Goal: Task Accomplishment & Management: Manage account settings

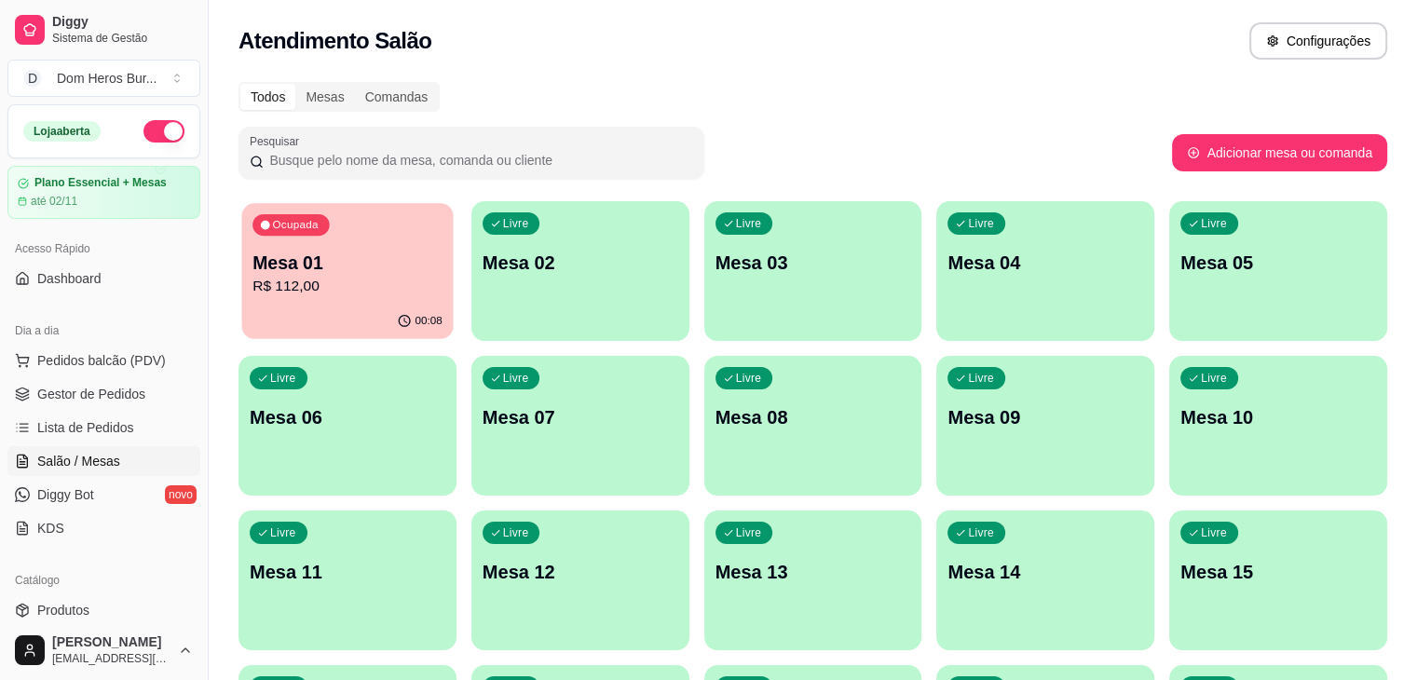
click at [336, 298] on div "Ocupada Mesa 01 R$ 112,00" at bounding box center [347, 253] width 211 height 101
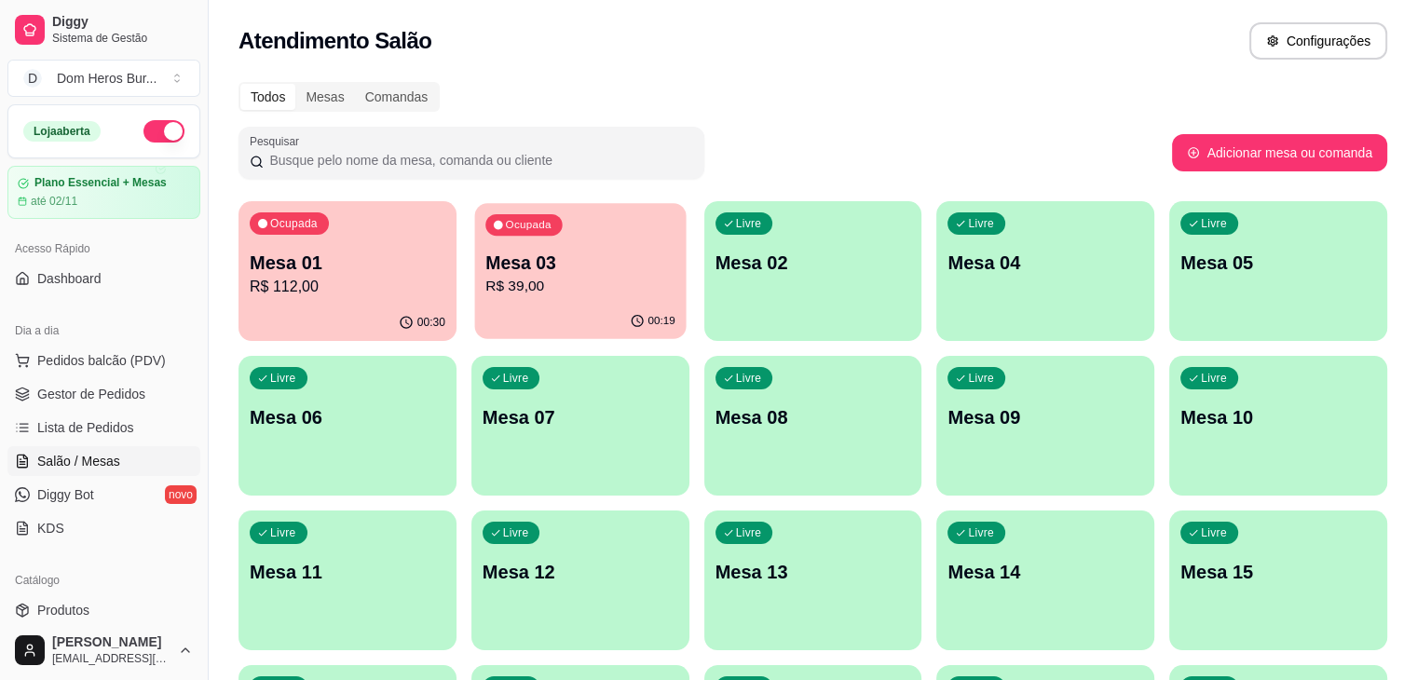
click at [504, 262] on p "Mesa 03" at bounding box center [580, 263] width 190 height 25
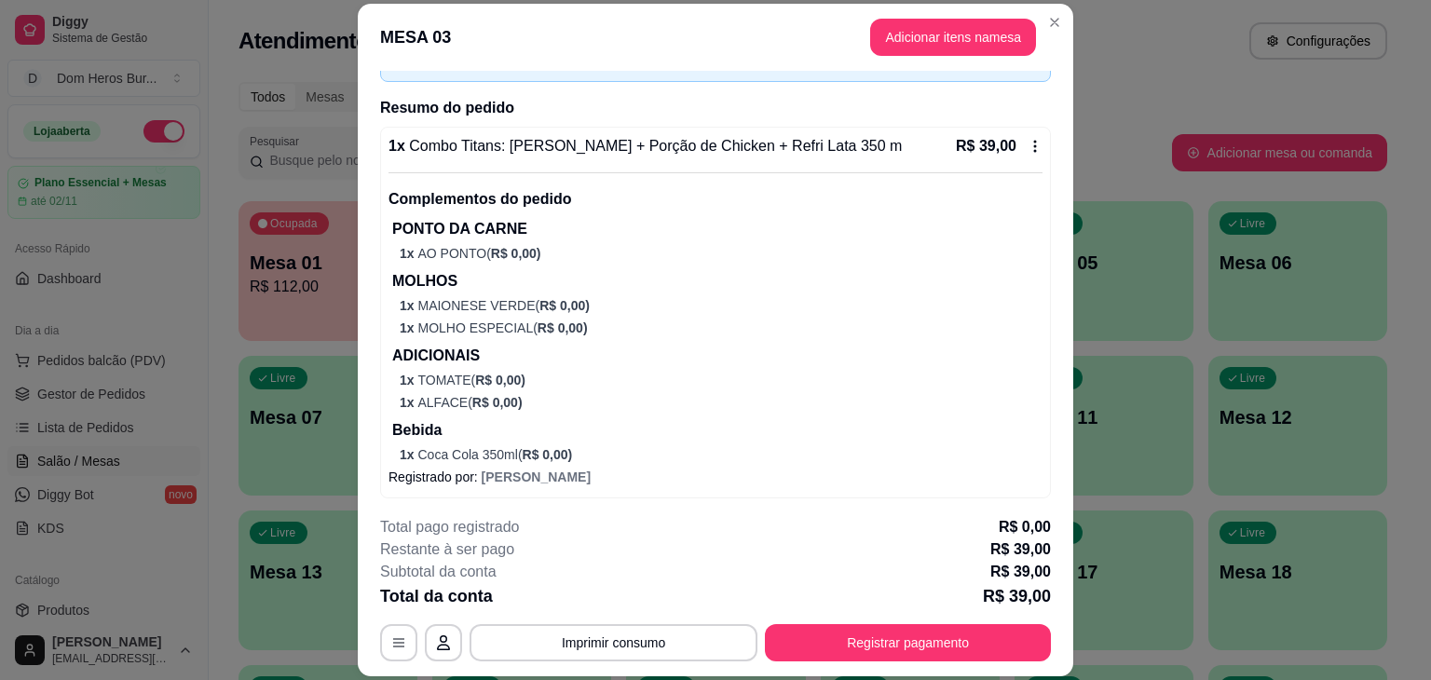
scroll to position [123, 0]
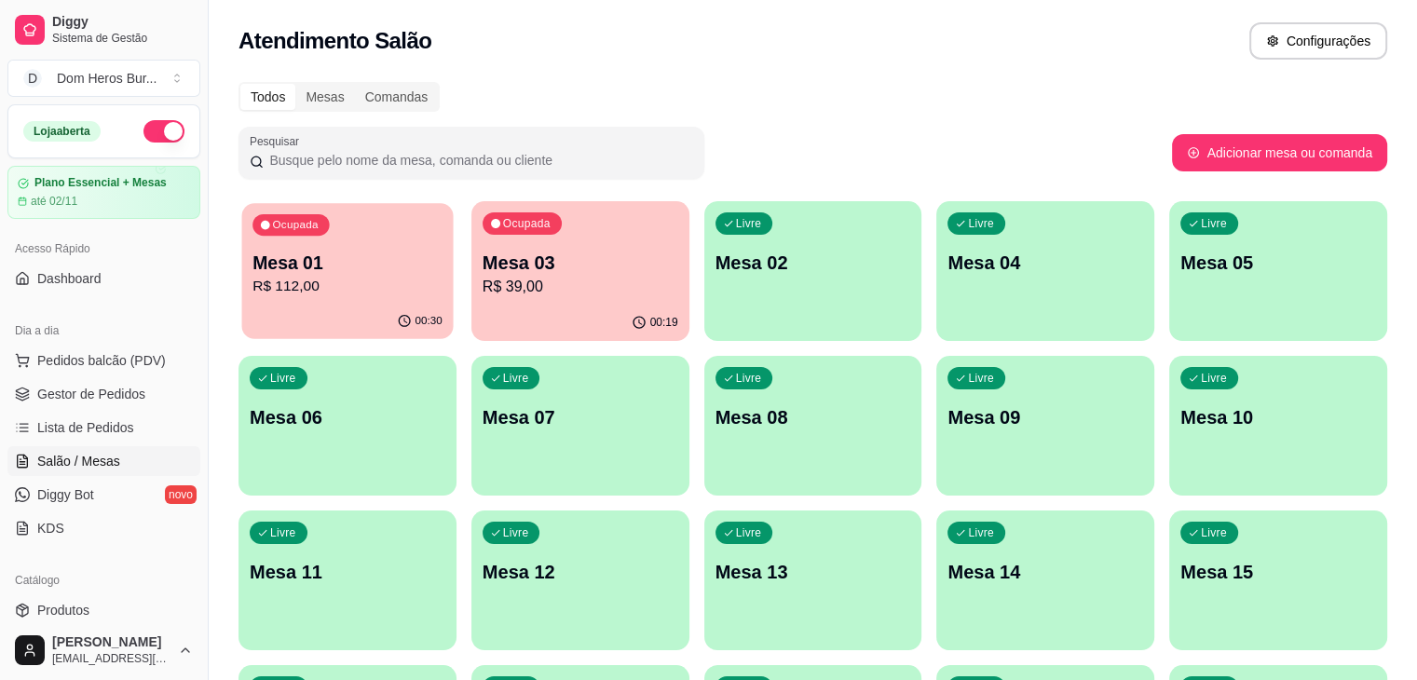
click at [276, 267] on p "Mesa 01" at bounding box center [347, 263] width 190 height 25
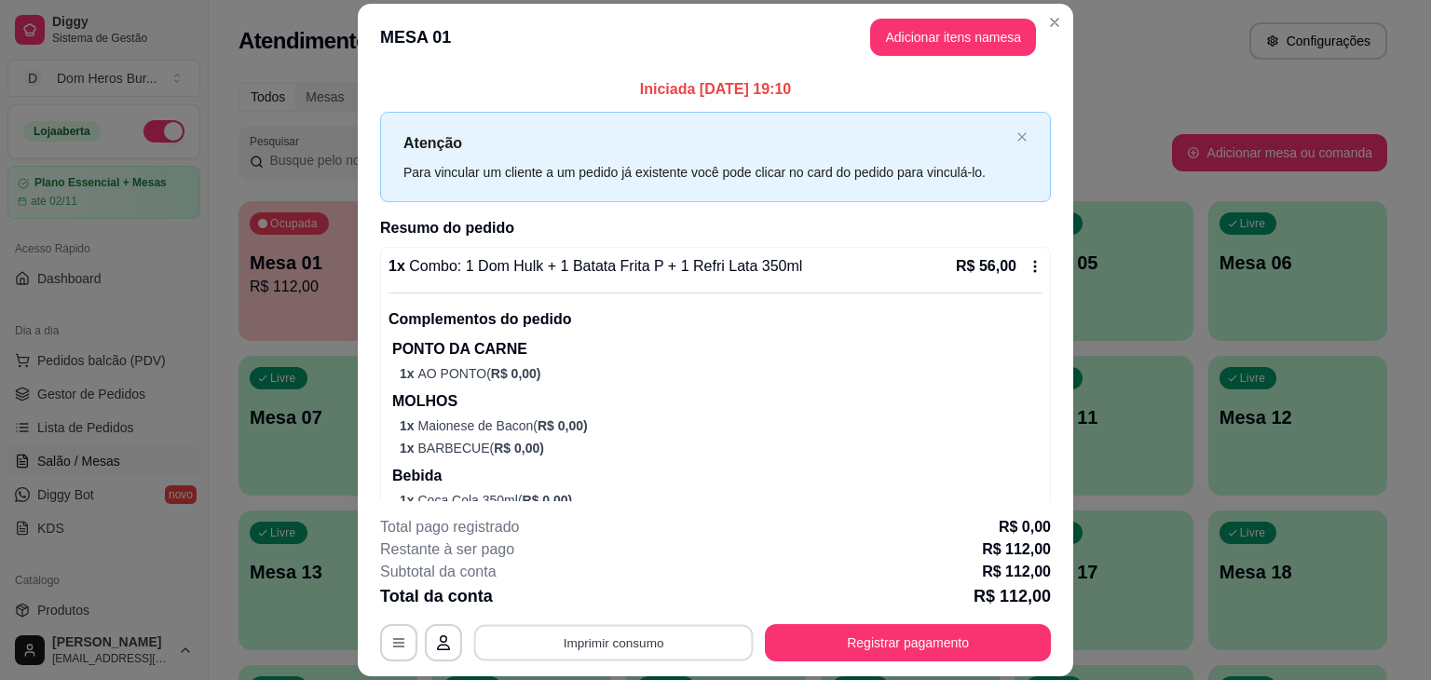
click at [695, 634] on button "Imprimir consumo" at bounding box center [613, 643] width 279 height 36
click at [644, 587] on button "IMPRESSORA" at bounding box center [612, 599] width 130 height 29
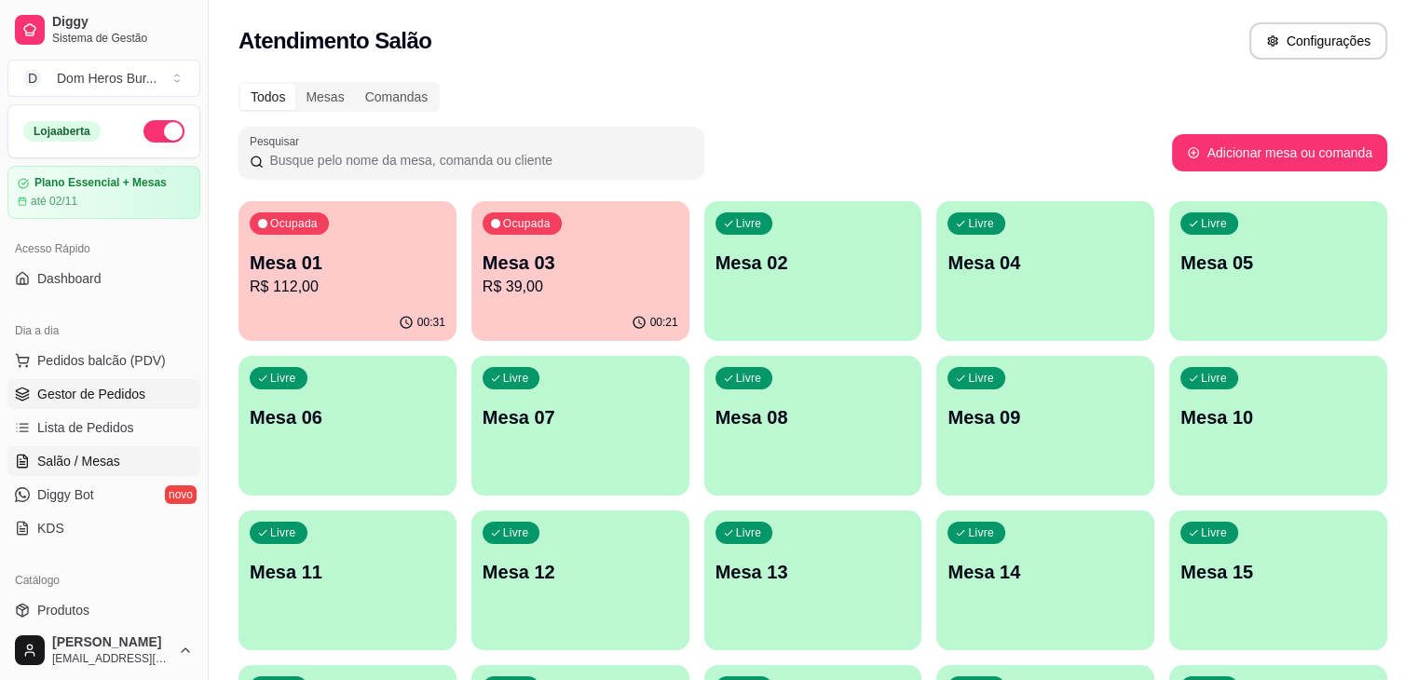
click at [140, 386] on span "Gestor de Pedidos" at bounding box center [91, 394] width 108 height 19
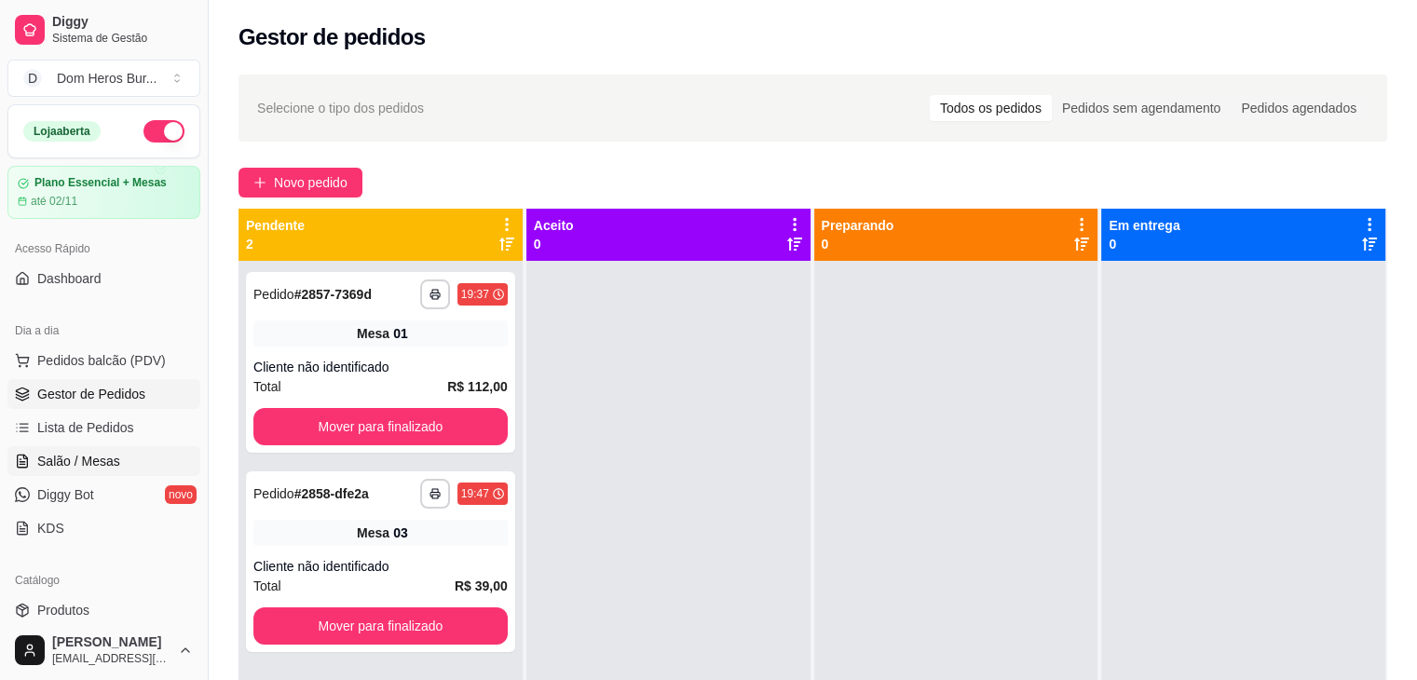
click at [106, 463] on span "Salão / Mesas" at bounding box center [78, 461] width 83 height 19
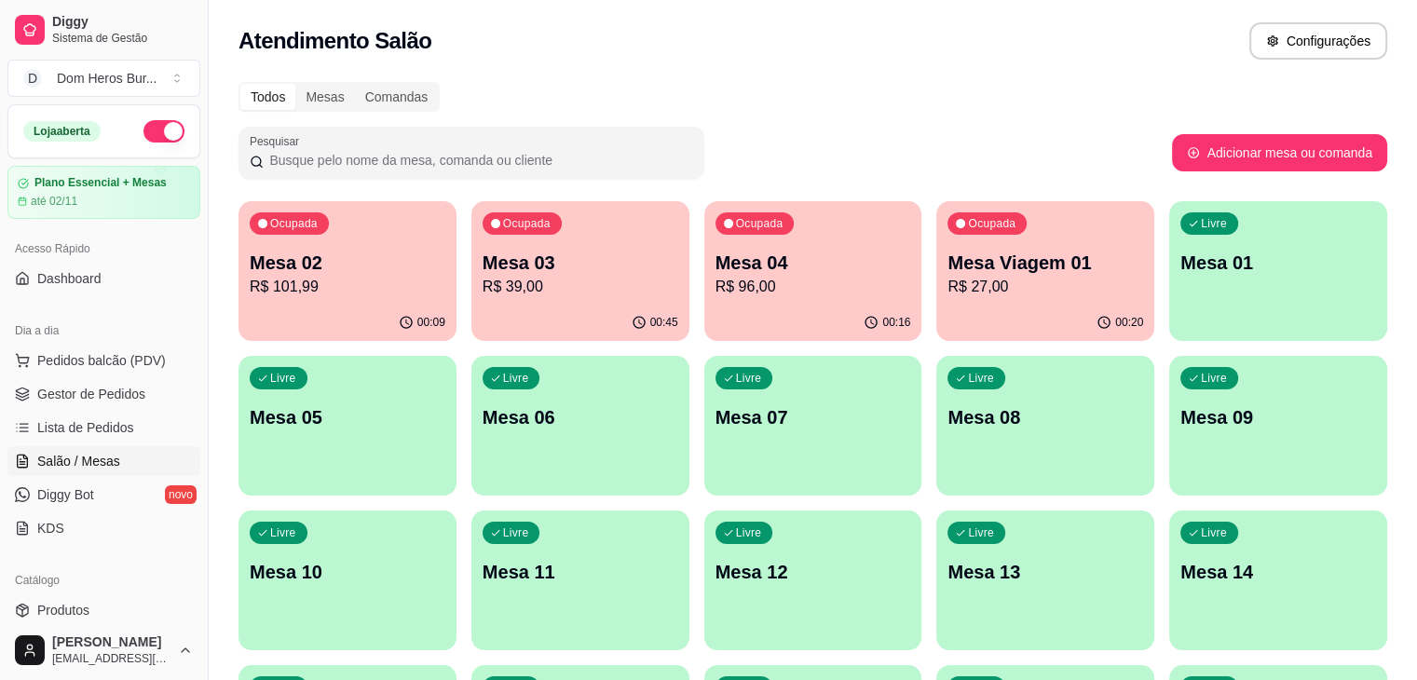
click at [347, 260] on p "Mesa 02" at bounding box center [348, 263] width 196 height 26
click at [337, 292] on p "R$ 101,99" at bounding box center [347, 286] width 190 height 21
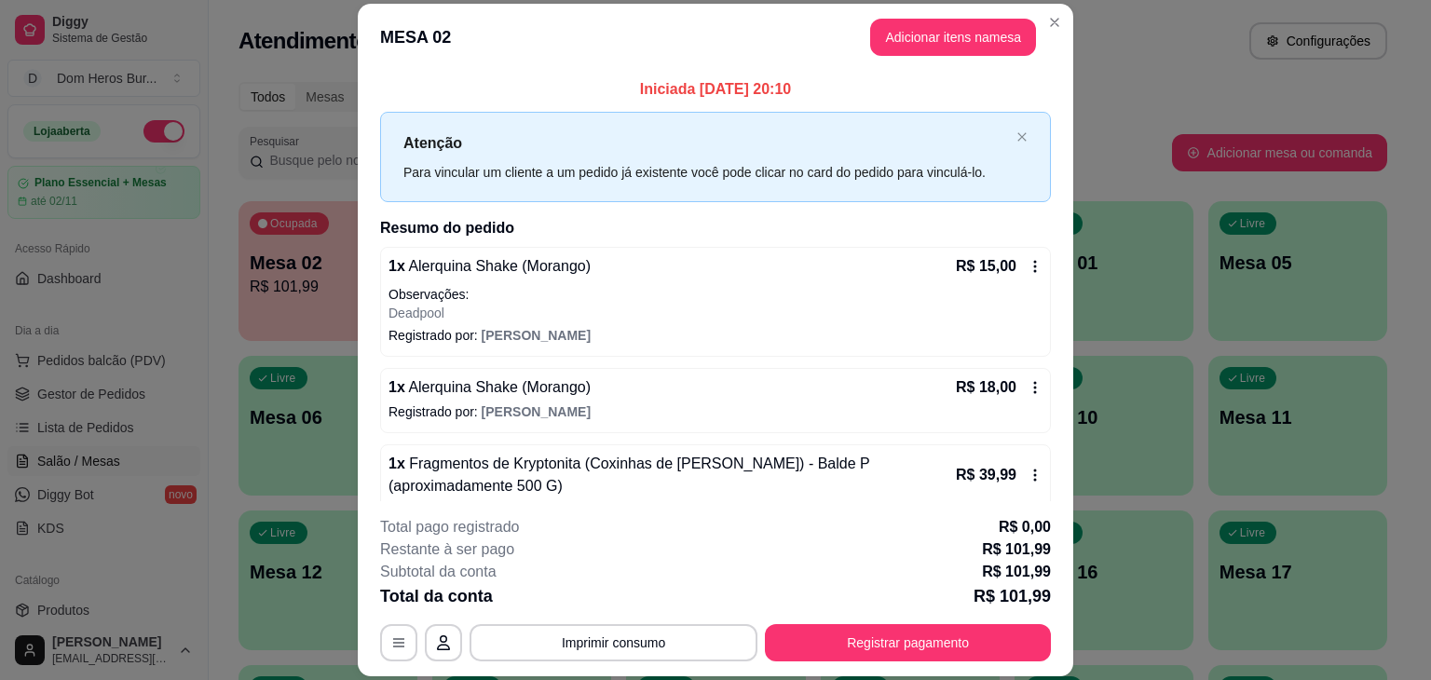
click at [442, 306] on p "Deadpool" at bounding box center [715, 313] width 654 height 19
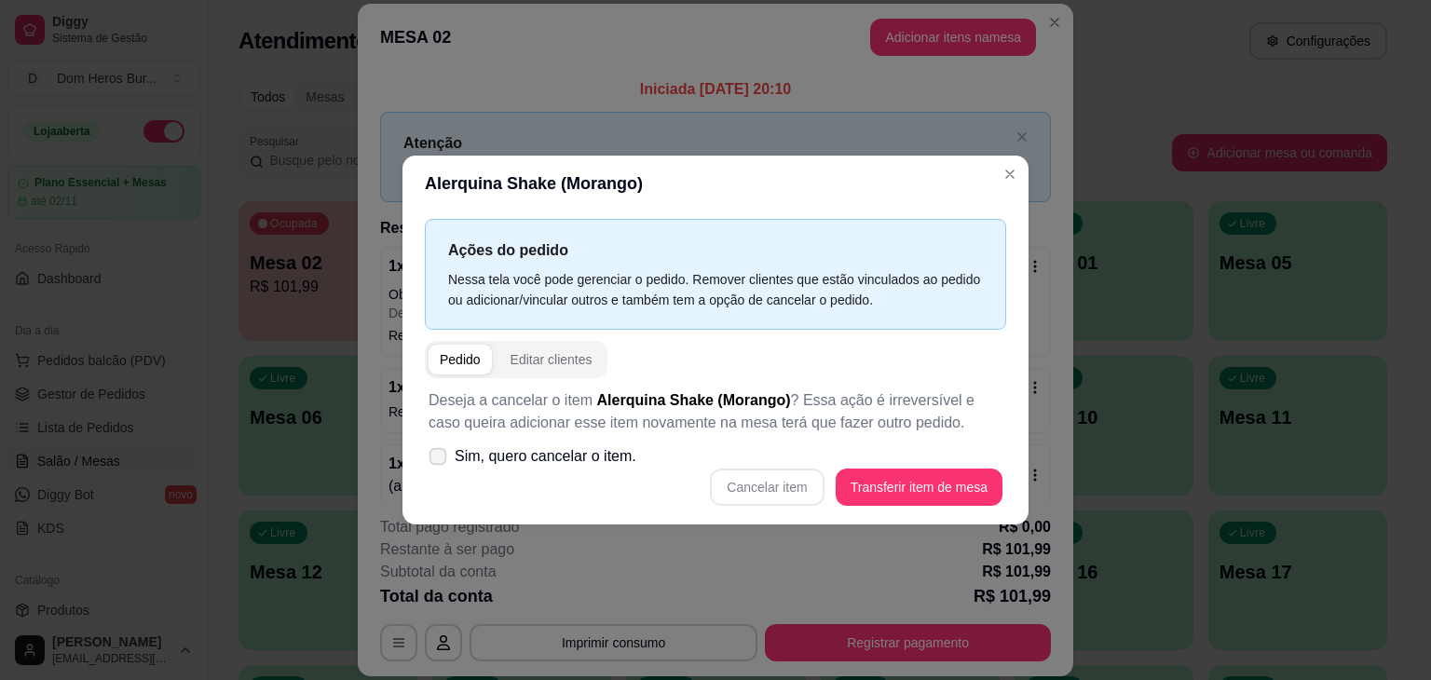
click at [488, 455] on span "Sim, quero cancelar o item." at bounding box center [546, 456] width 182 height 22
click at [440, 460] on input "Sim, quero cancelar o item." at bounding box center [434, 466] width 12 height 12
checkbox input "true"
click at [753, 498] on button "Cancelar item" at bounding box center [767, 487] width 114 height 37
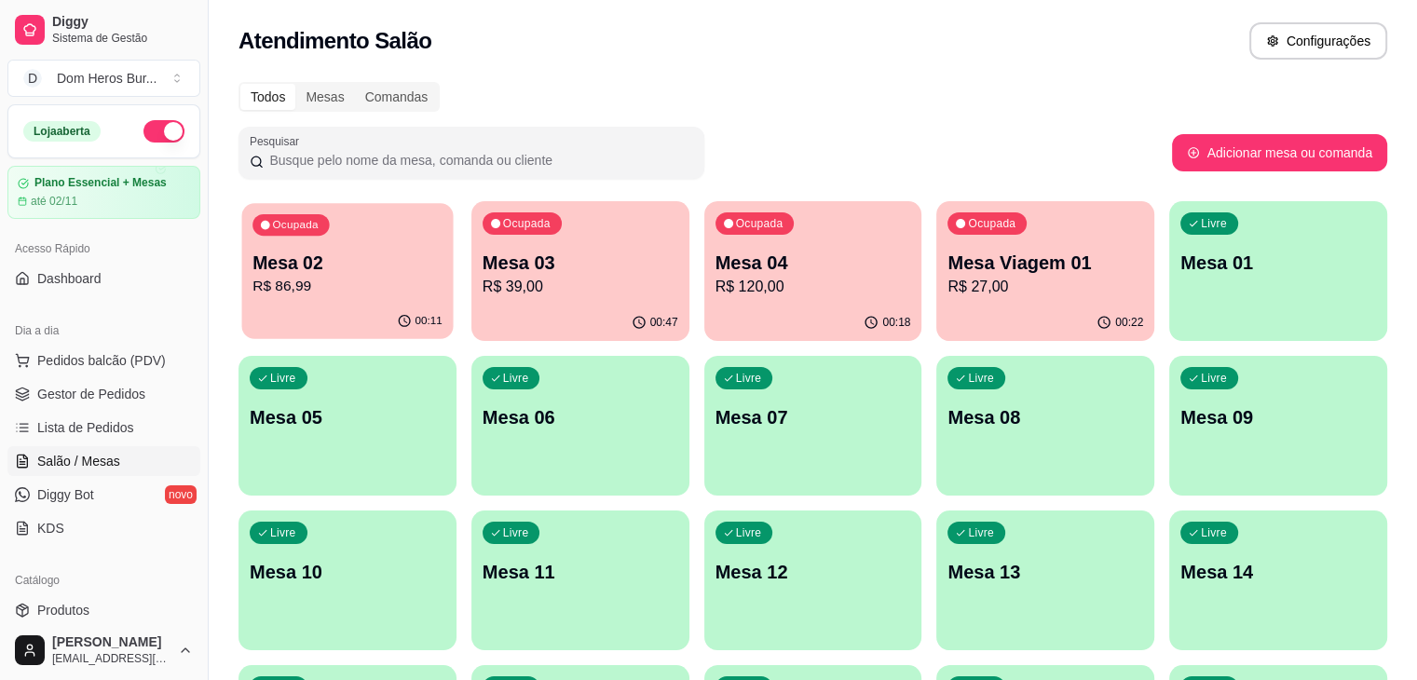
click at [337, 336] on div "00:11" at bounding box center [347, 321] width 211 height 35
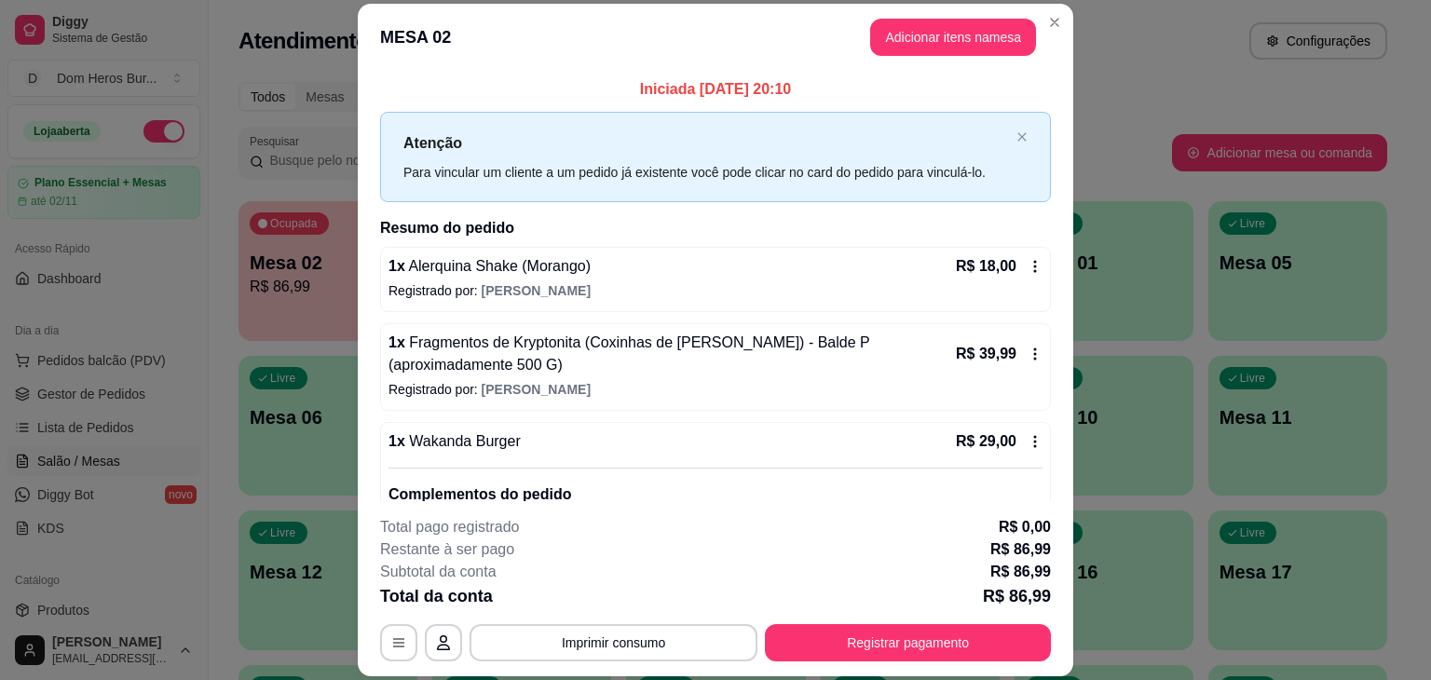
click at [714, 294] on p "Registrado por: [PERSON_NAME]" at bounding box center [715, 290] width 654 height 19
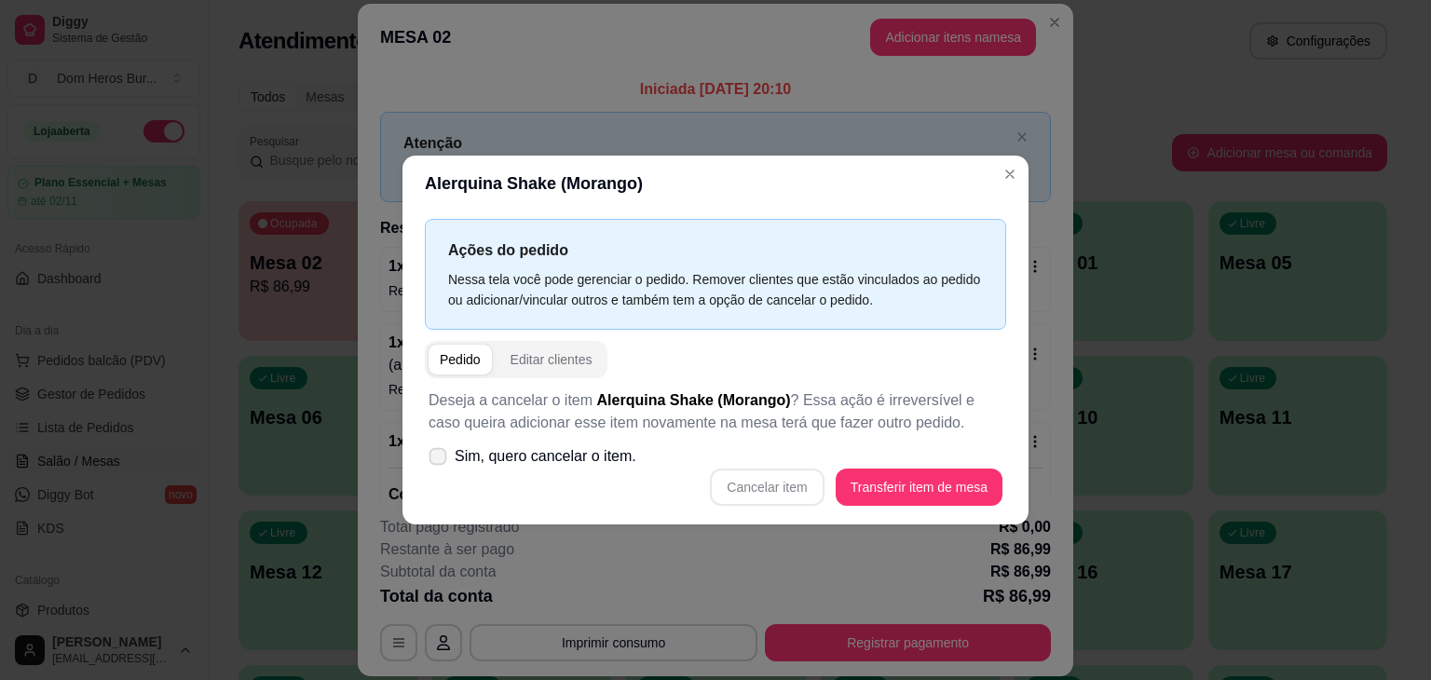
click at [578, 474] on label "Sim, quero cancelar o item." at bounding box center [532, 456] width 223 height 37
click at [440, 472] on input "Sim, quero cancelar o item." at bounding box center [434, 466] width 12 height 12
checkbox input "true"
click at [749, 481] on button "Cancelar item" at bounding box center [767, 487] width 111 height 36
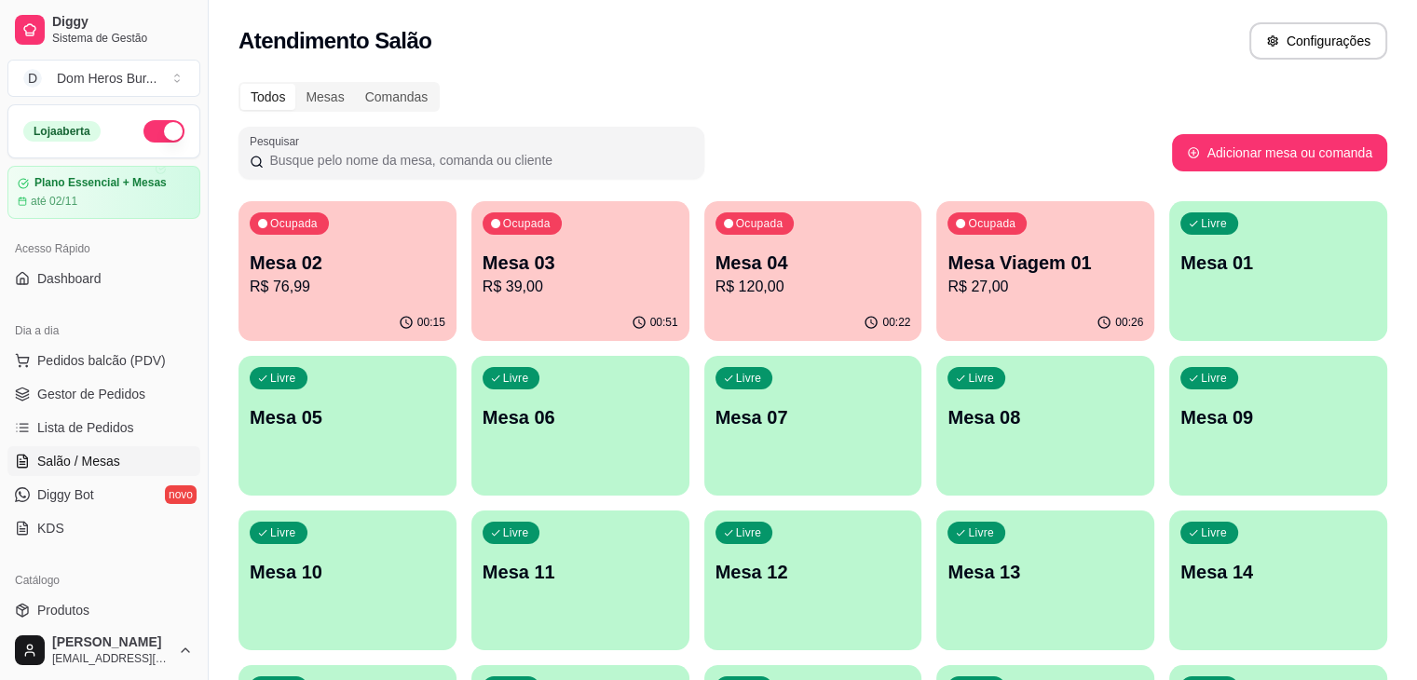
click at [538, 74] on div "Todos Mesas Comandas Pesquisar Adicionar mesa ou comanda Ocupada Mesa 02 R$ 76,…" at bounding box center [813, 604] width 1208 height 1066
click at [707, 310] on div "00:26" at bounding box center [812, 321] width 211 height 35
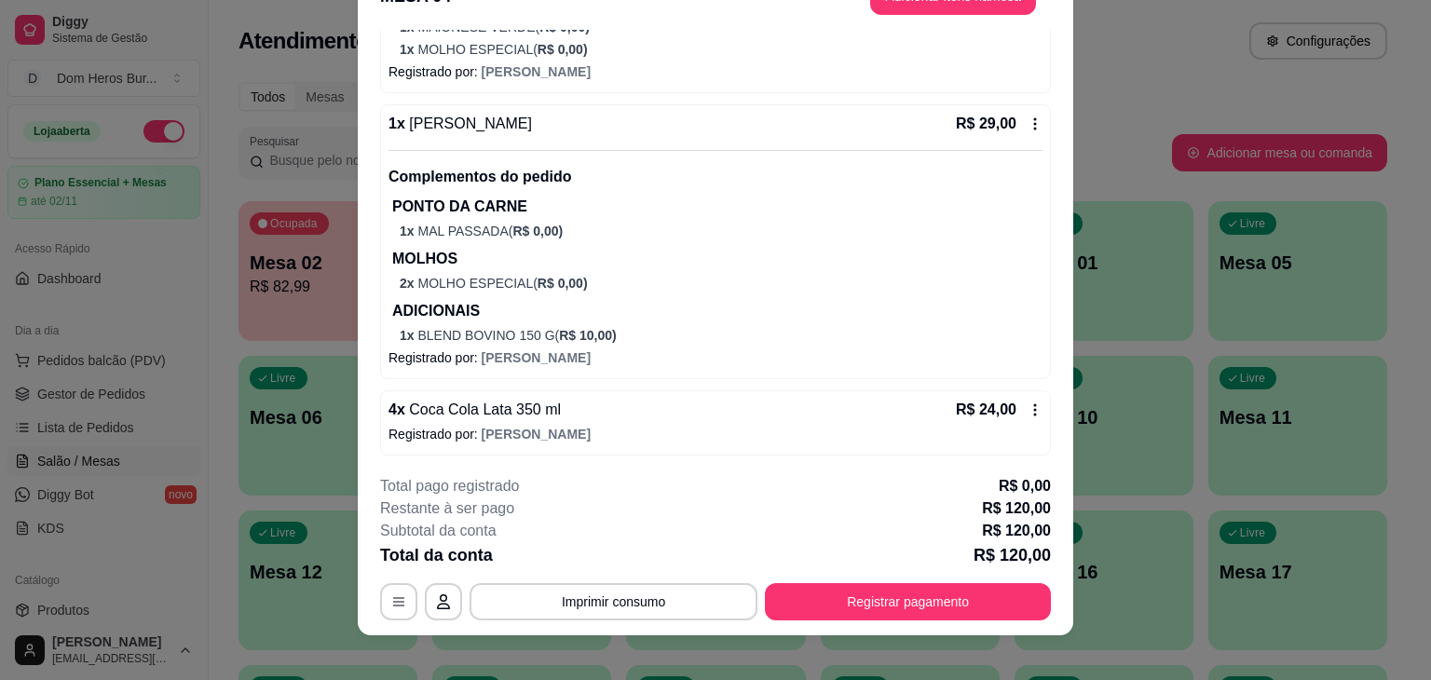
scroll to position [56, 0]
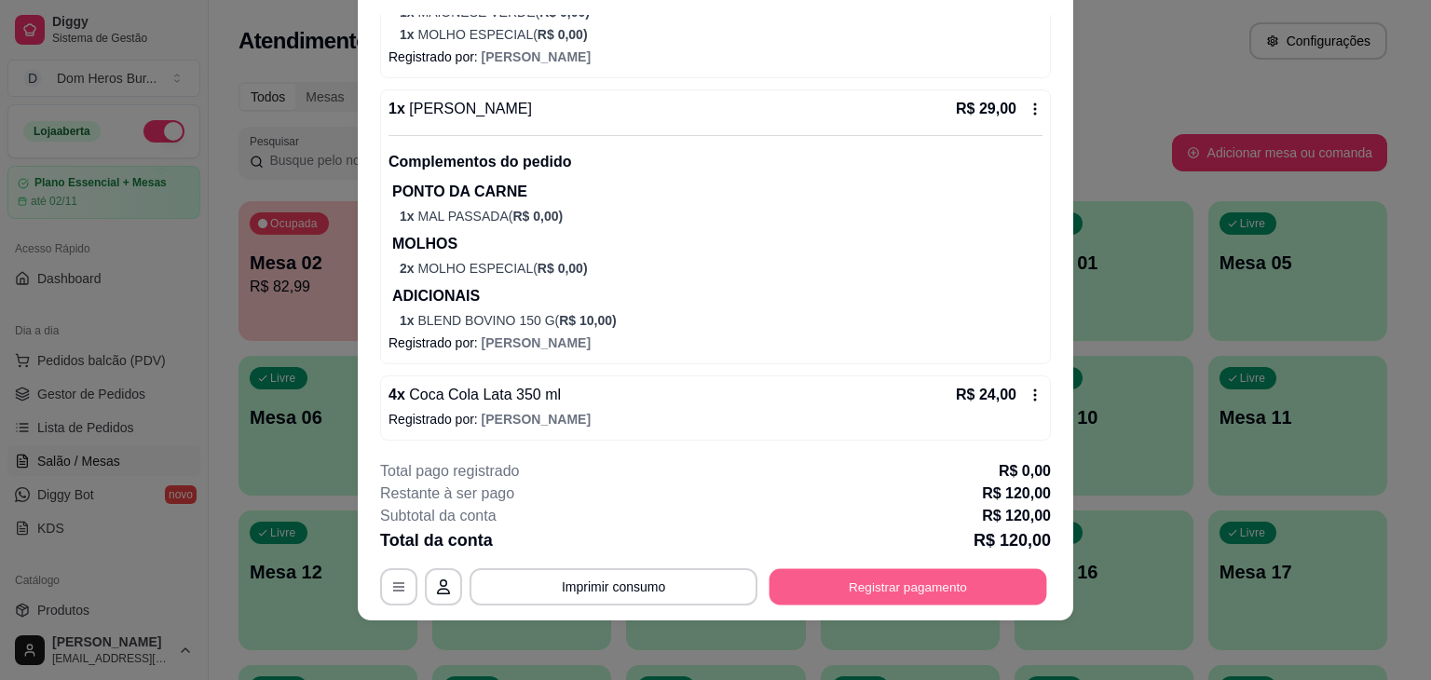
click at [853, 584] on button "Registrar pagamento" at bounding box center [908, 587] width 278 height 36
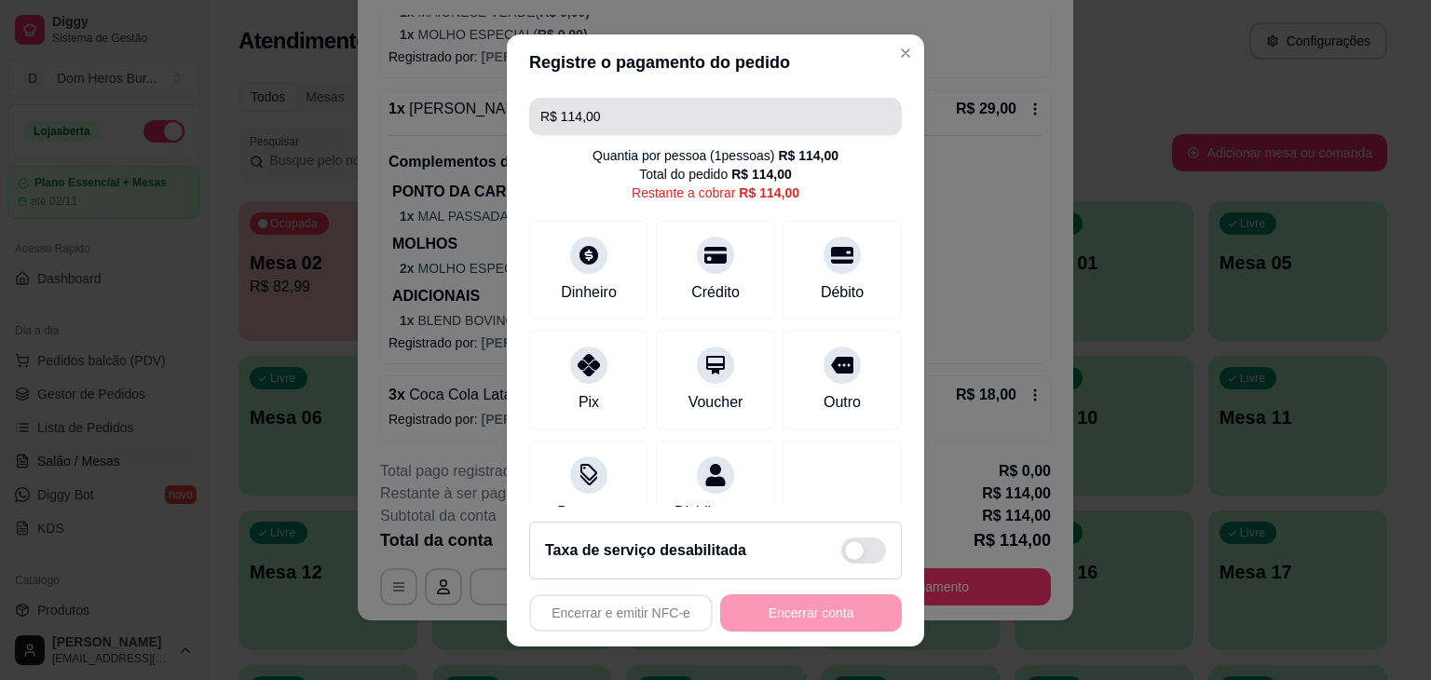
type input "R$ 114,00"
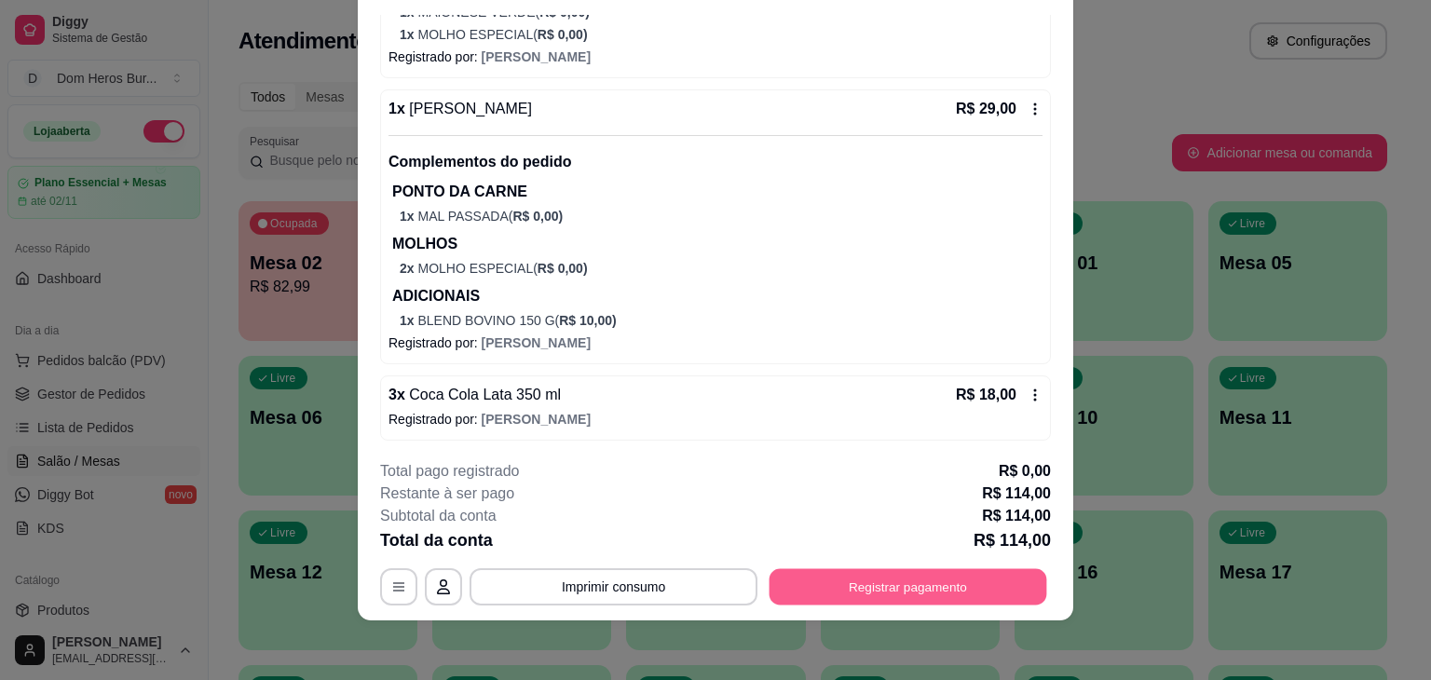
click at [975, 583] on button "Registrar pagamento" at bounding box center [908, 587] width 278 height 36
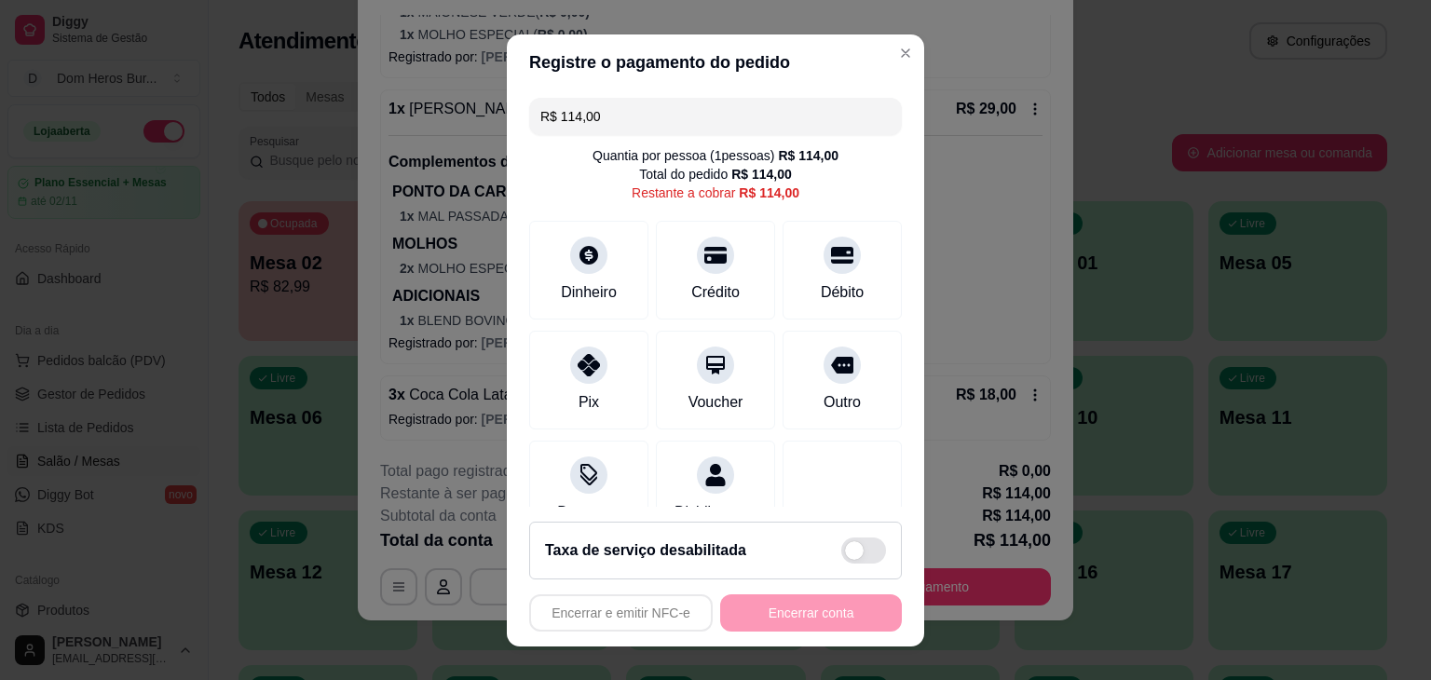
click at [616, 106] on input "R$ 114,00" at bounding box center [715, 116] width 350 height 37
click at [830, 262] on icon at bounding box center [842, 250] width 24 height 24
click at [731, 169] on div "R$ 114,00" at bounding box center [761, 174] width 61 height 19
click at [667, 176] on div "Total do pedido R$ 114,00" at bounding box center [715, 174] width 153 height 19
click at [600, 383] on div "Pix" at bounding box center [589, 375] width 131 height 109
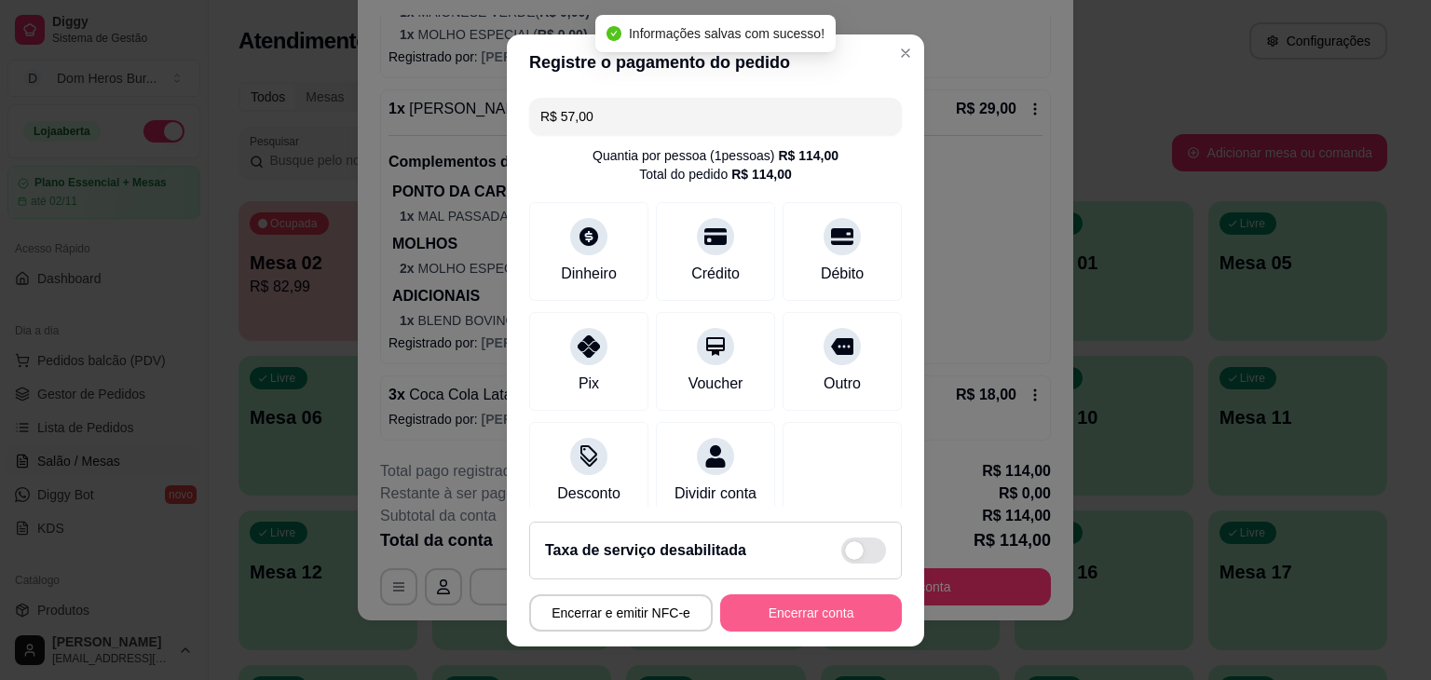
type input "R$ 0,00"
click at [754, 609] on button "Encerrar conta" at bounding box center [811, 612] width 176 height 36
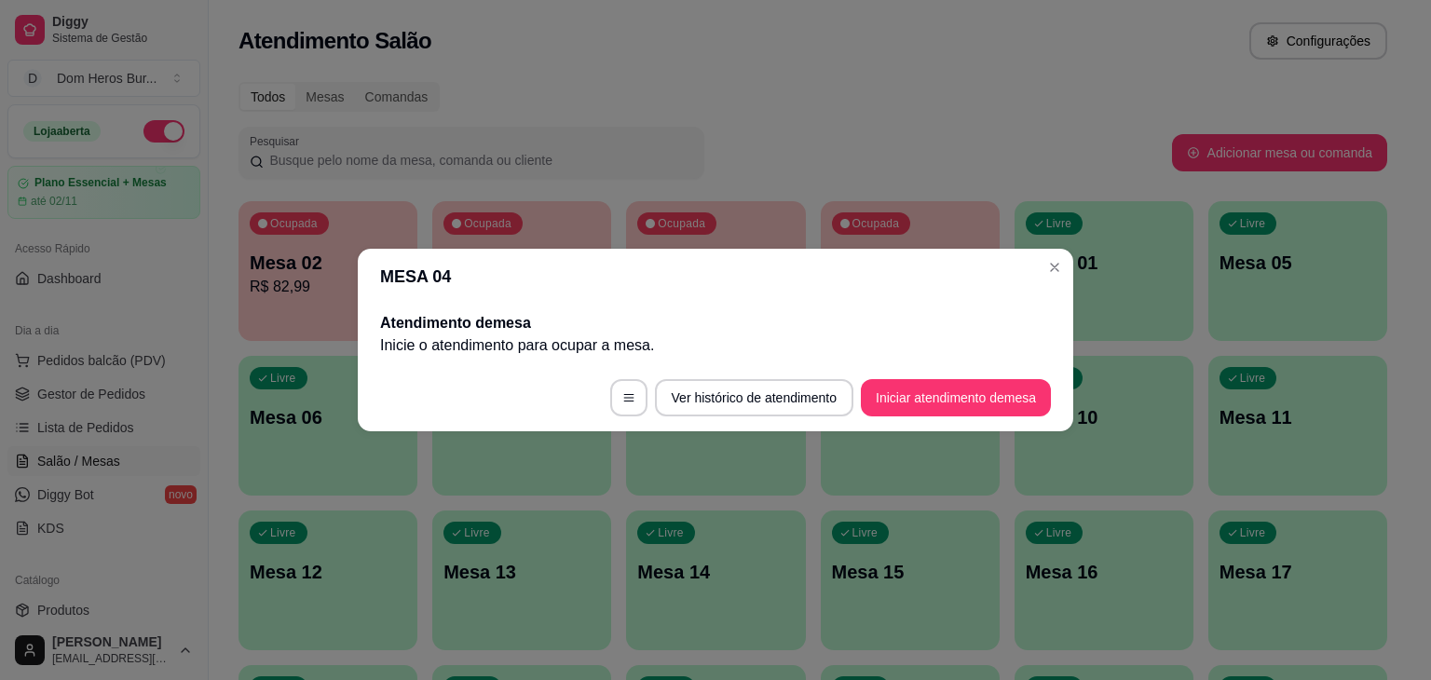
scroll to position [0, 0]
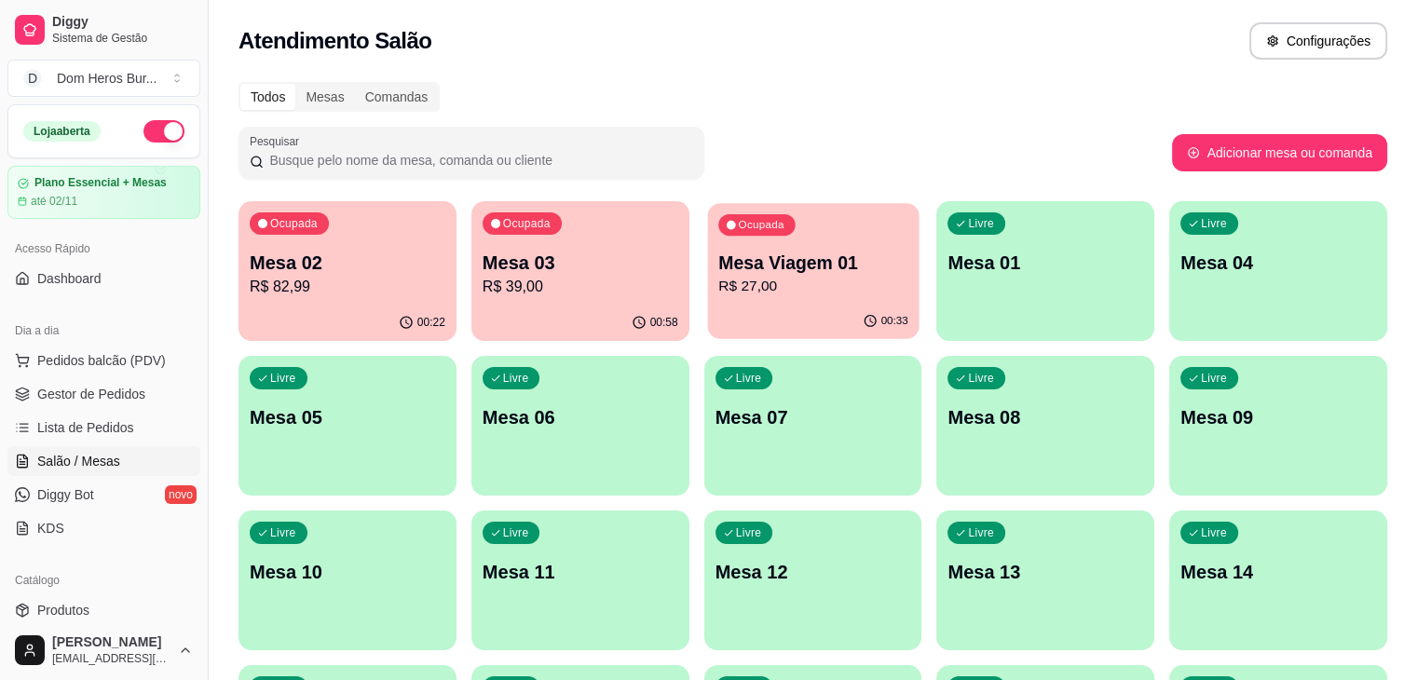
click at [707, 297] on div "Ocupada Mesa Viagem 01 R$ 27,00" at bounding box center [812, 253] width 211 height 101
click at [350, 292] on p "R$ 82,99" at bounding box center [347, 286] width 190 height 21
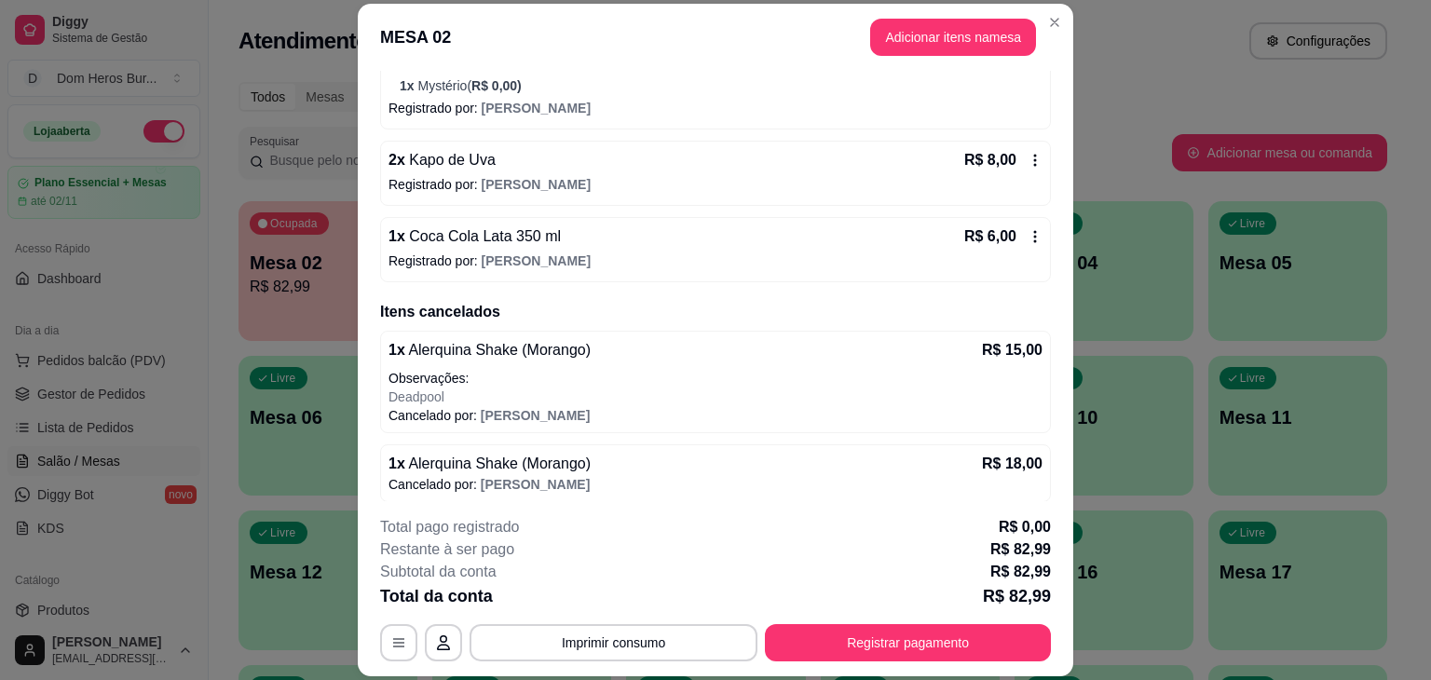
scroll to position [466, 0]
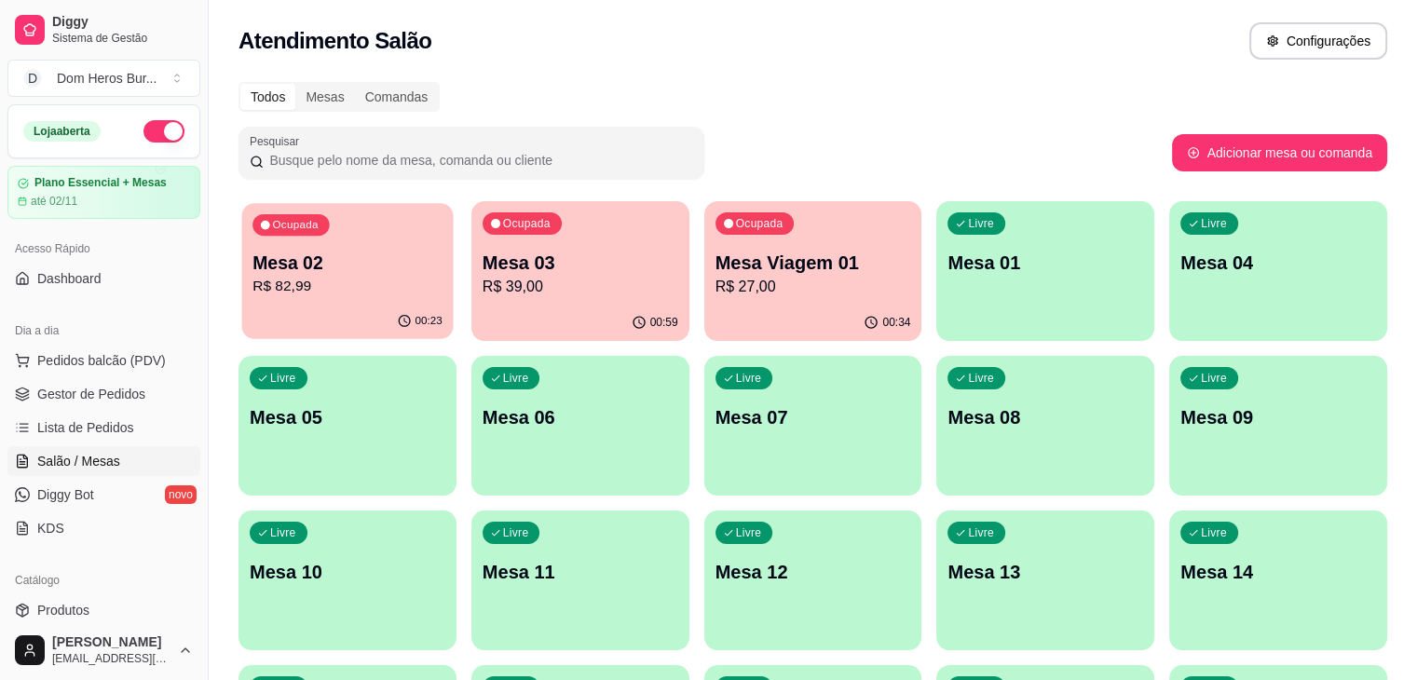
click at [367, 312] on div "00:23" at bounding box center [347, 321] width 211 height 35
click at [718, 285] on p "R$ 27,00" at bounding box center [813, 286] width 190 height 21
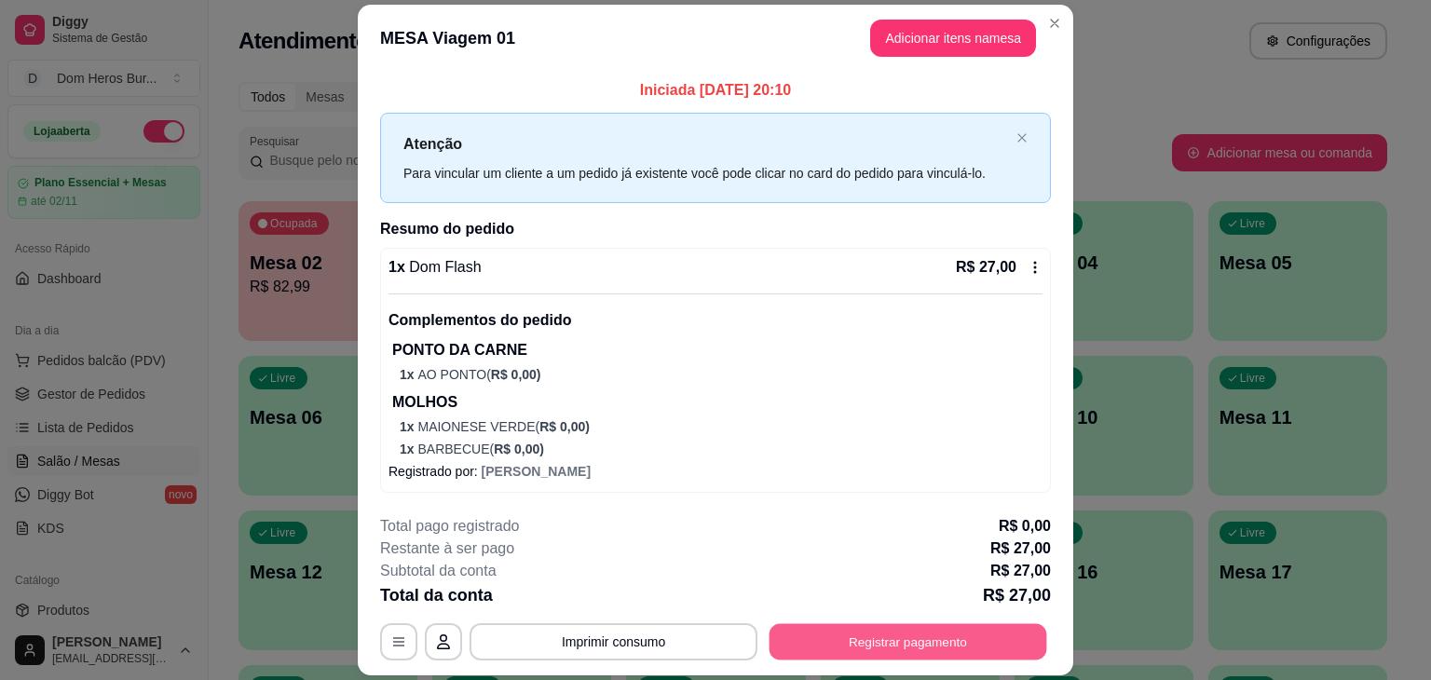
click at [821, 657] on button "Registrar pagamento" at bounding box center [908, 642] width 278 height 36
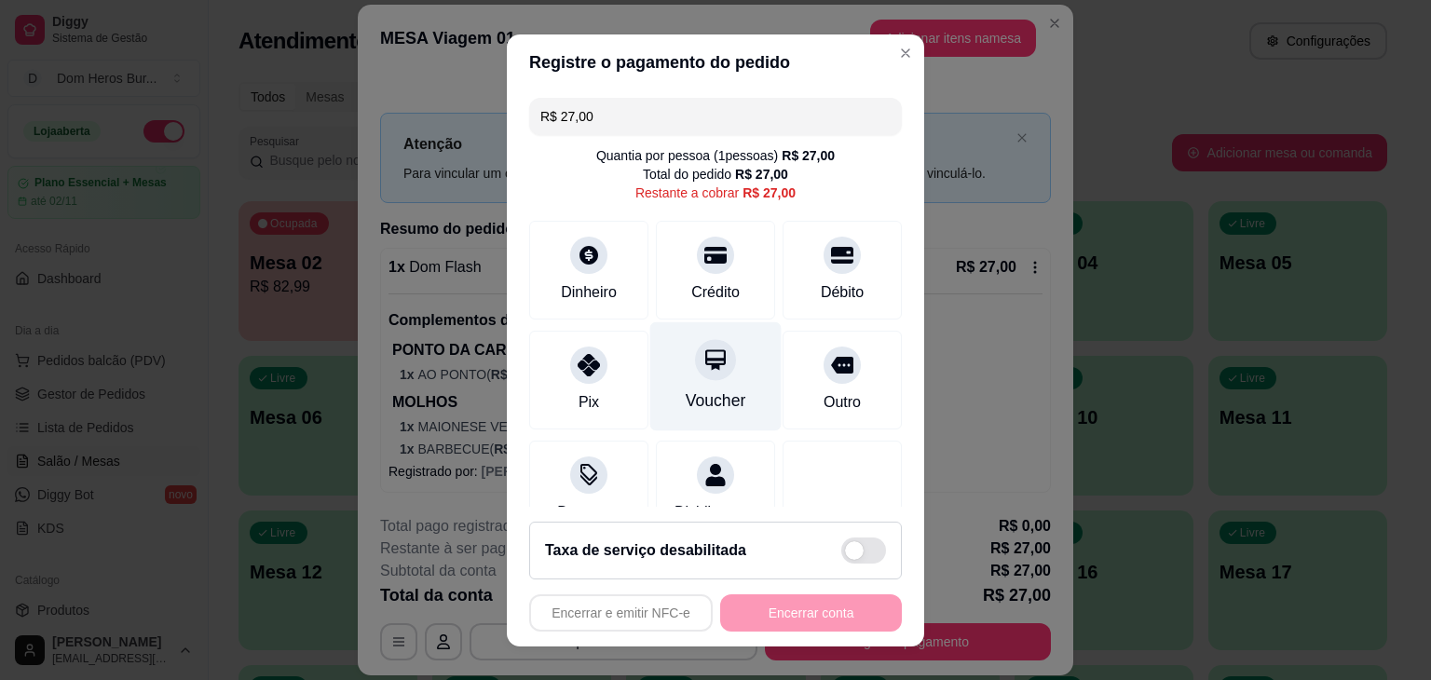
click at [674, 369] on div "Voucher" at bounding box center [715, 375] width 131 height 109
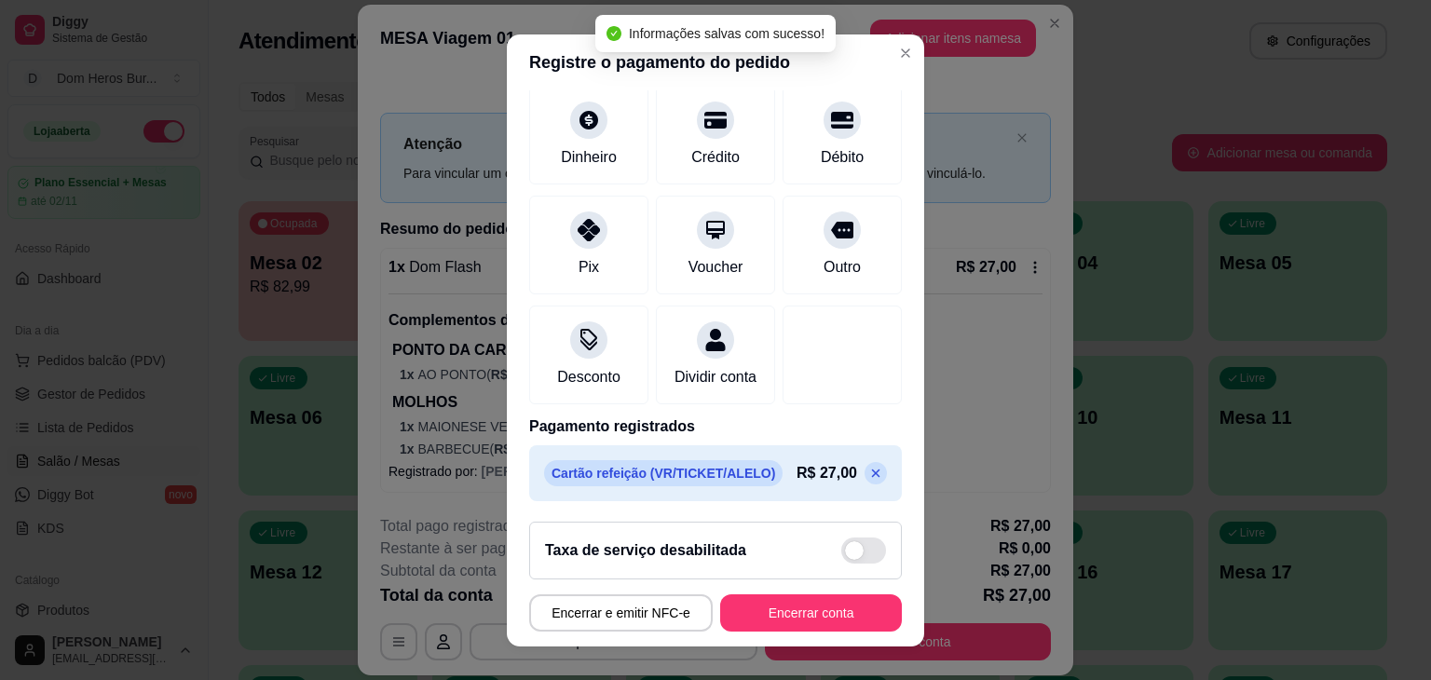
scroll to position [139, 0]
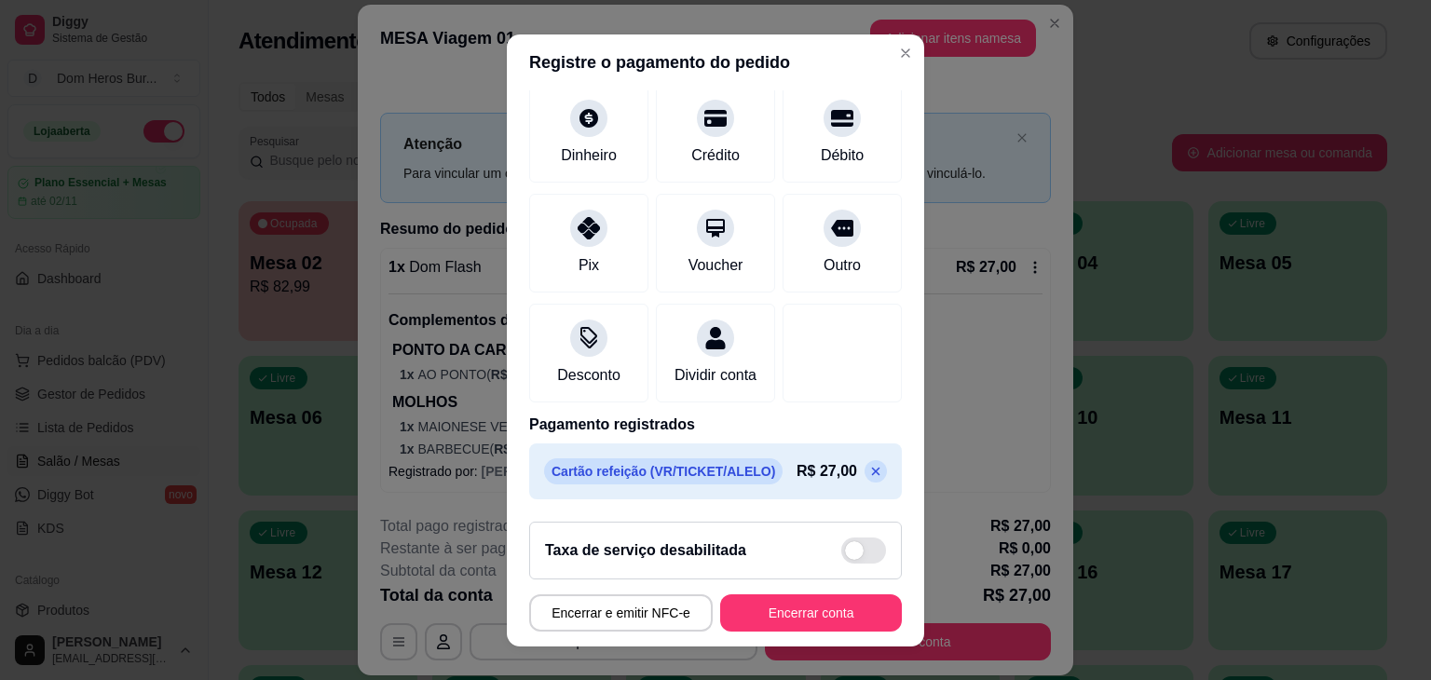
click at [868, 472] on icon at bounding box center [875, 471] width 15 height 15
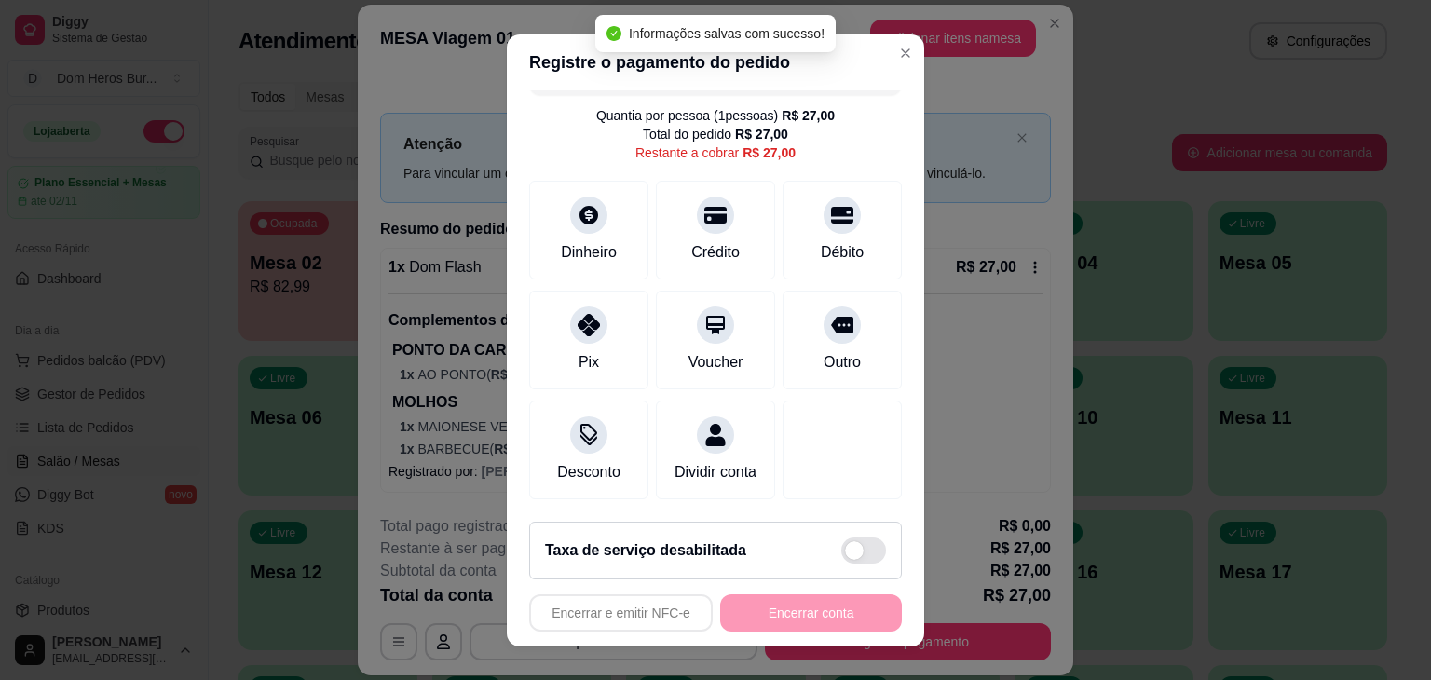
scroll to position [61, 0]
click at [590, 299] on div at bounding box center [588, 319] width 41 height 41
type input "R$ 0,00"
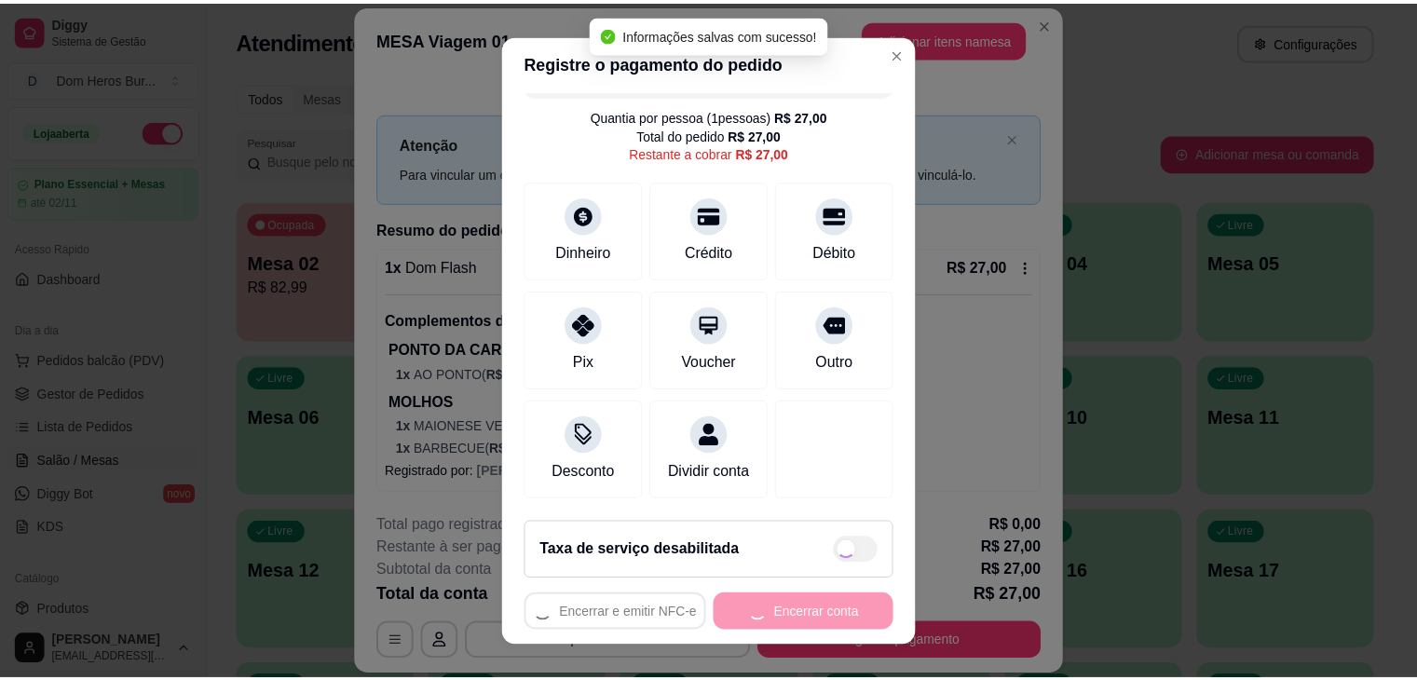
scroll to position [139, 0]
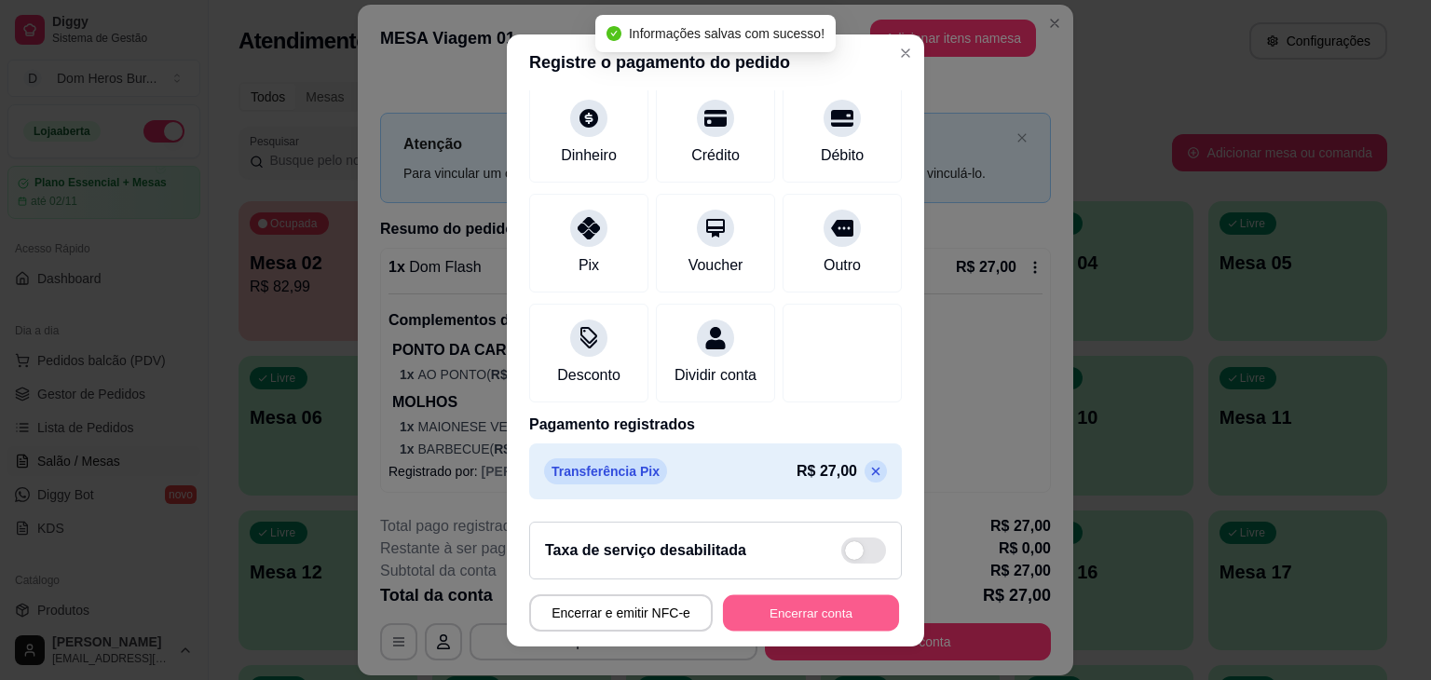
click at [755, 597] on button "Encerrar conta" at bounding box center [811, 612] width 176 height 36
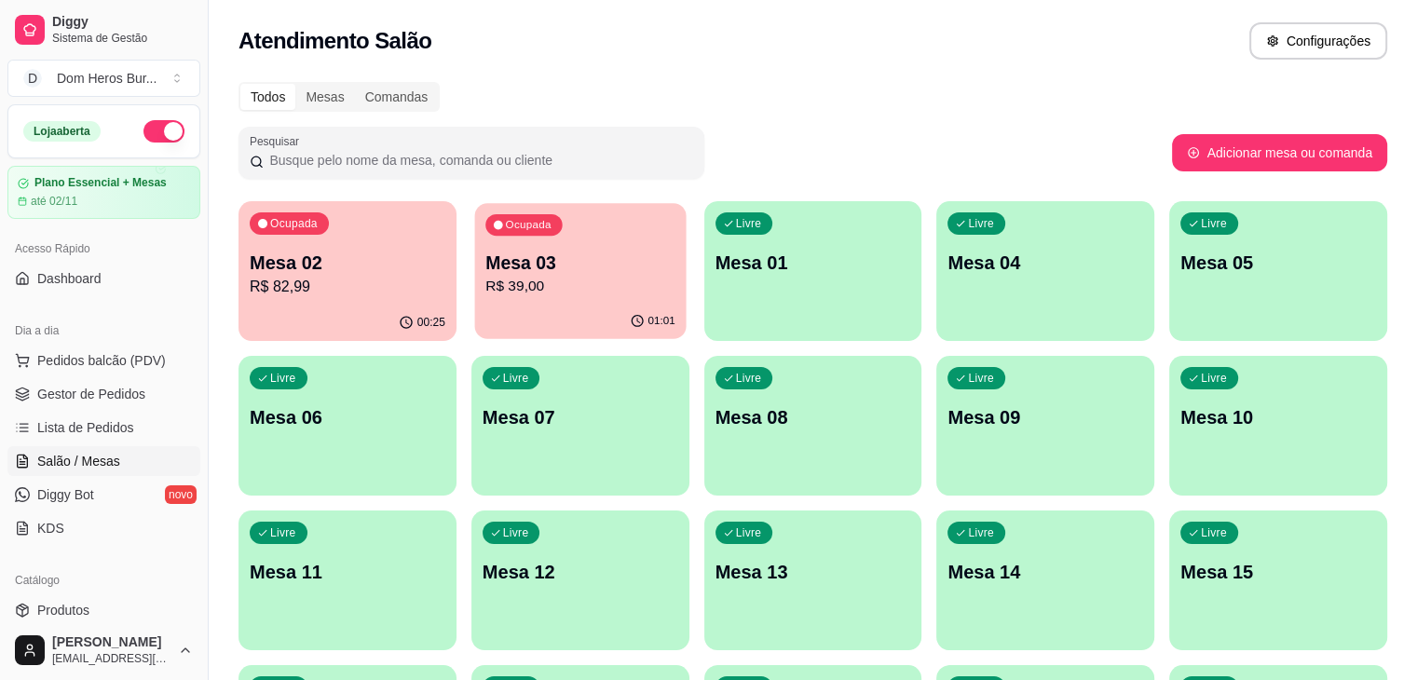
click at [501, 285] on p "R$ 39,00" at bounding box center [580, 286] width 190 height 21
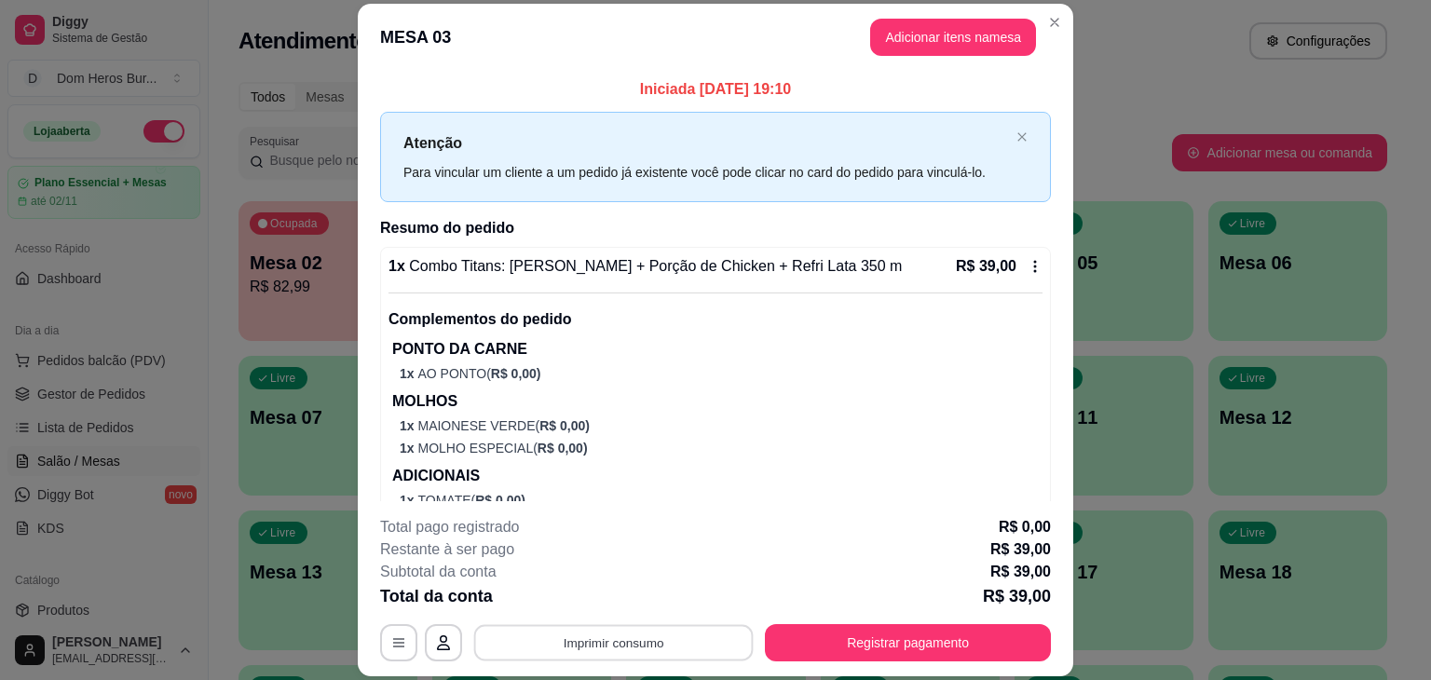
click at [564, 637] on button "Imprimir consumo" at bounding box center [613, 643] width 279 height 36
click at [631, 605] on button "IMPRESSORA" at bounding box center [612, 599] width 130 height 29
click at [894, 655] on button "Registrar pagamento" at bounding box center [908, 642] width 286 height 37
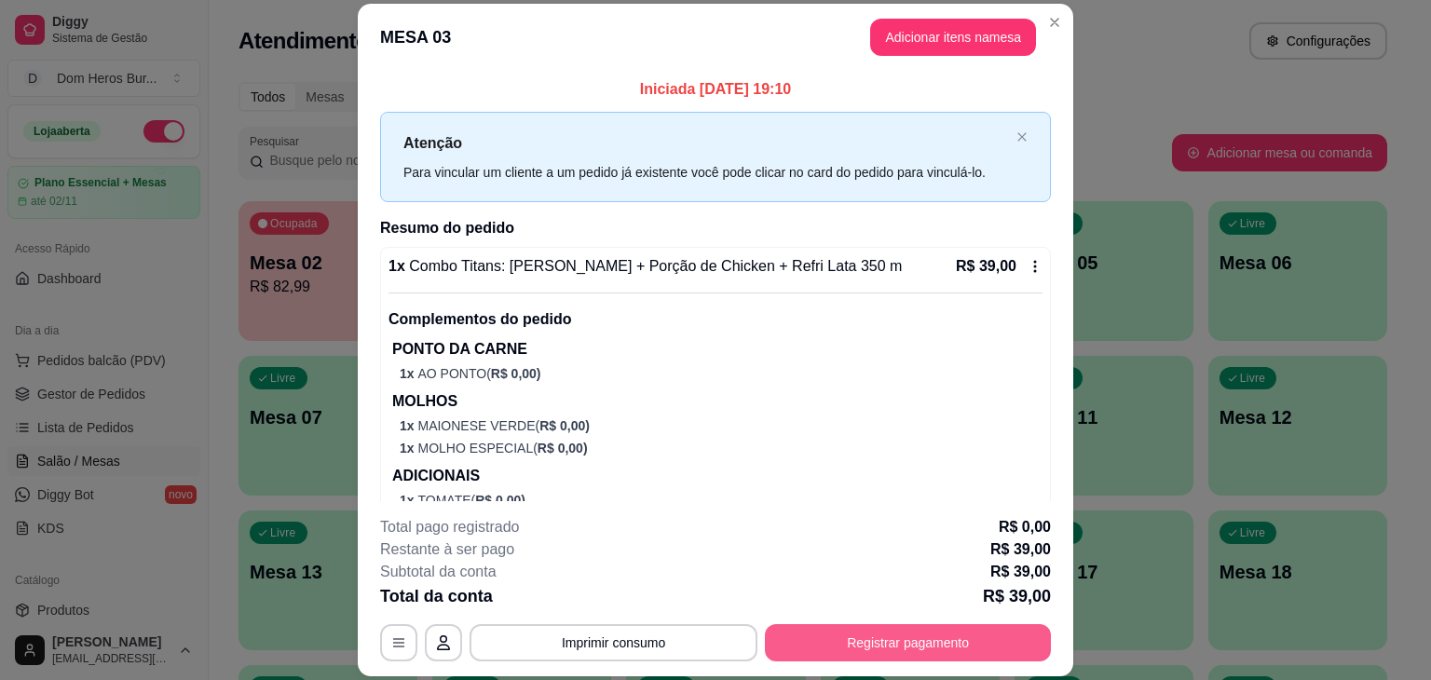
click at [868, 646] on button "Registrar pagamento" at bounding box center [908, 642] width 286 height 37
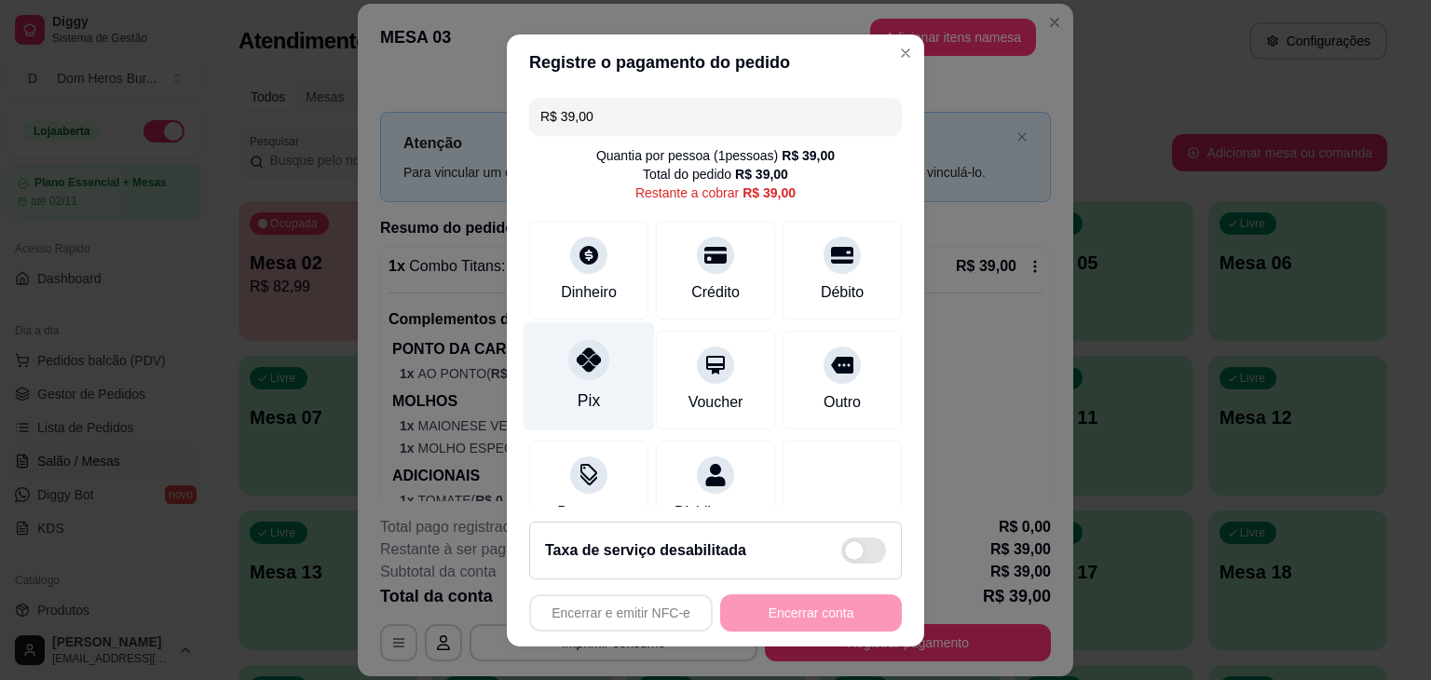
click at [568, 374] on div at bounding box center [588, 359] width 41 height 41
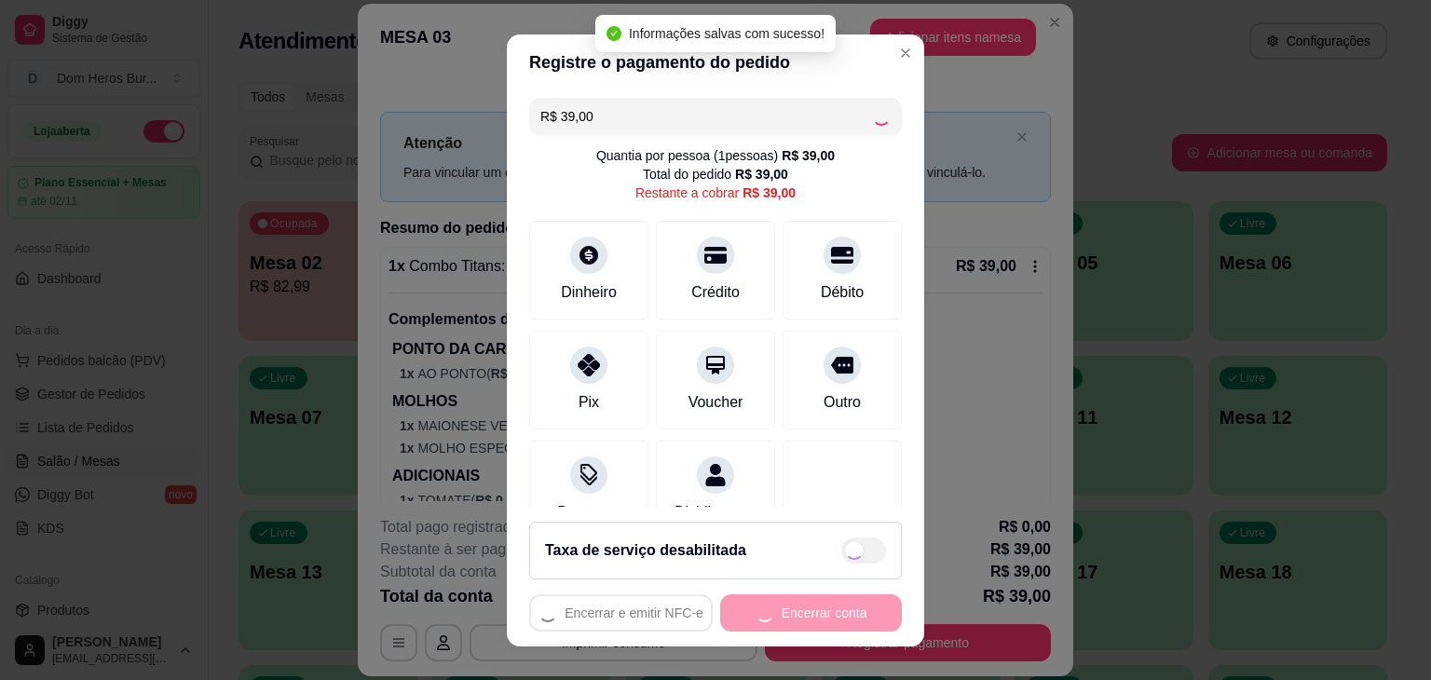
type input "R$ 0,00"
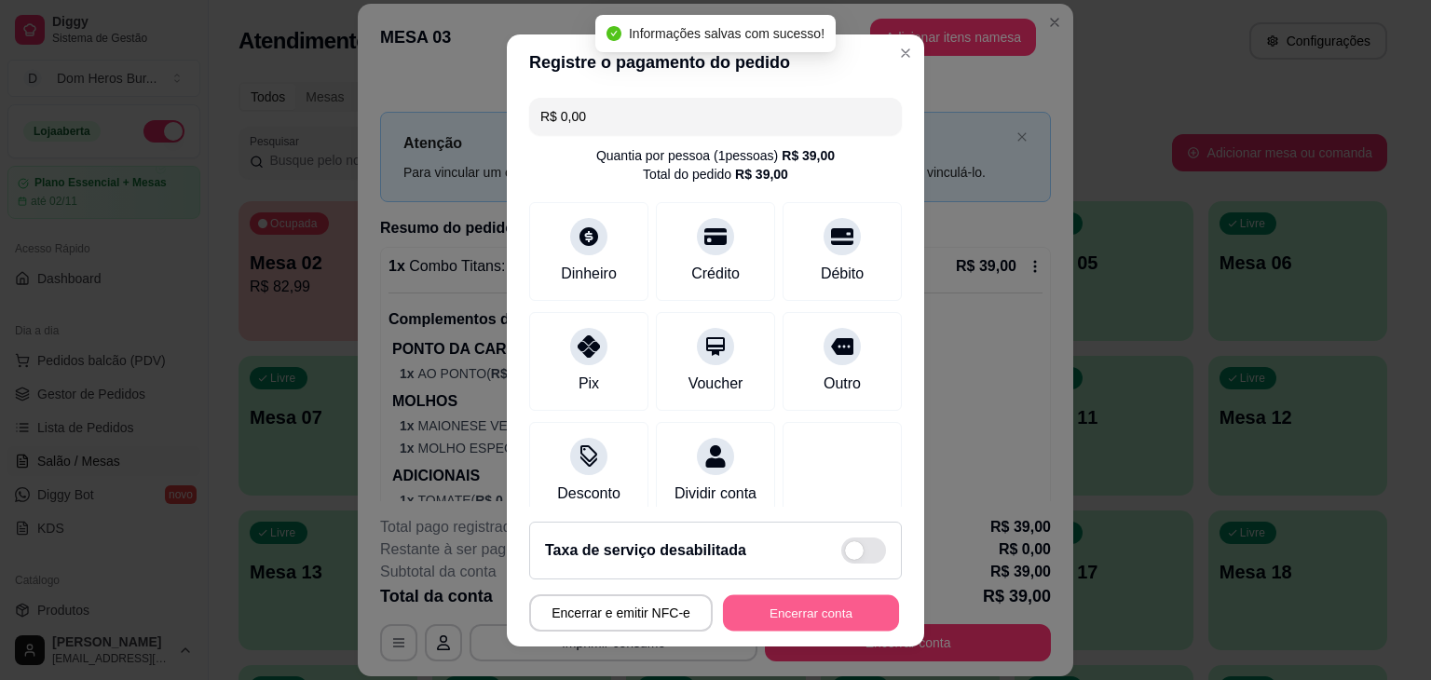
click at [756, 601] on button "Encerrar conta" at bounding box center [811, 612] width 176 height 36
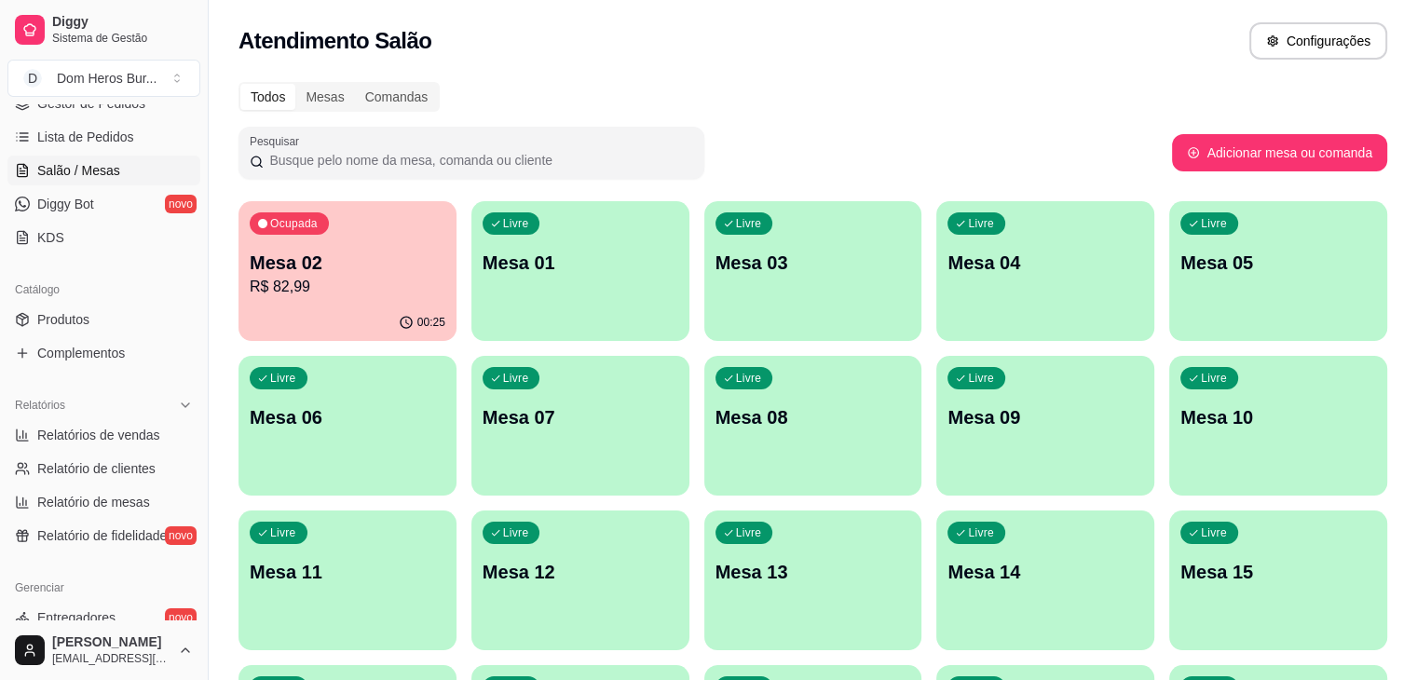
scroll to position [295, 0]
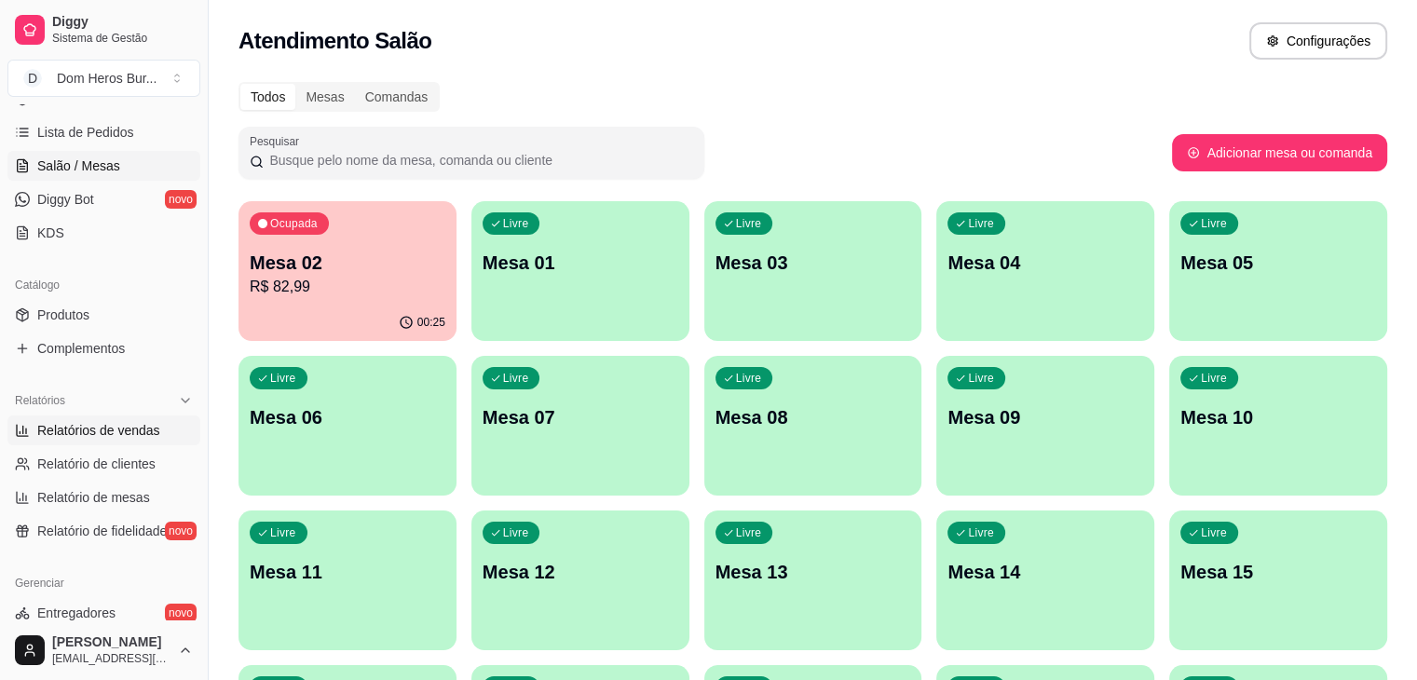
click at [170, 419] on link "Relatórios de vendas" at bounding box center [103, 430] width 193 height 30
select select "ALL"
select select "0"
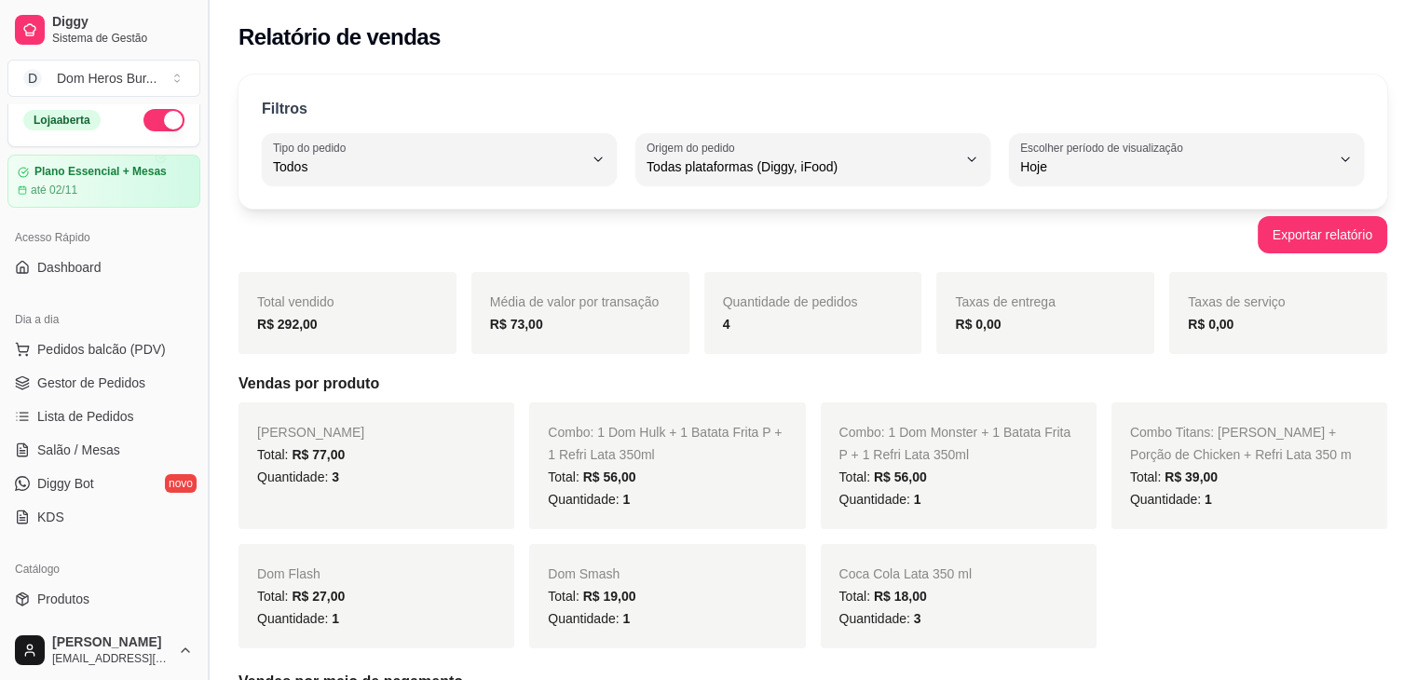
scroll to position [4, 0]
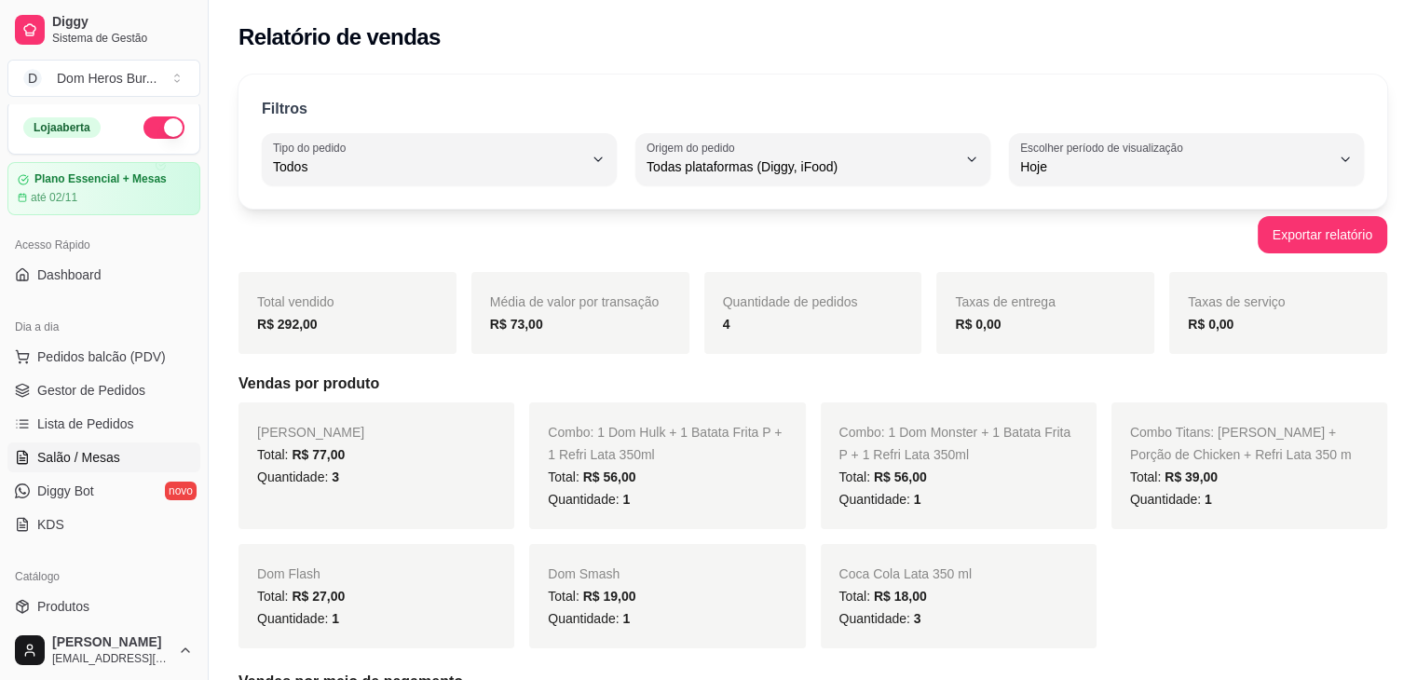
click at [142, 447] on link "Salão / Mesas" at bounding box center [103, 457] width 193 height 30
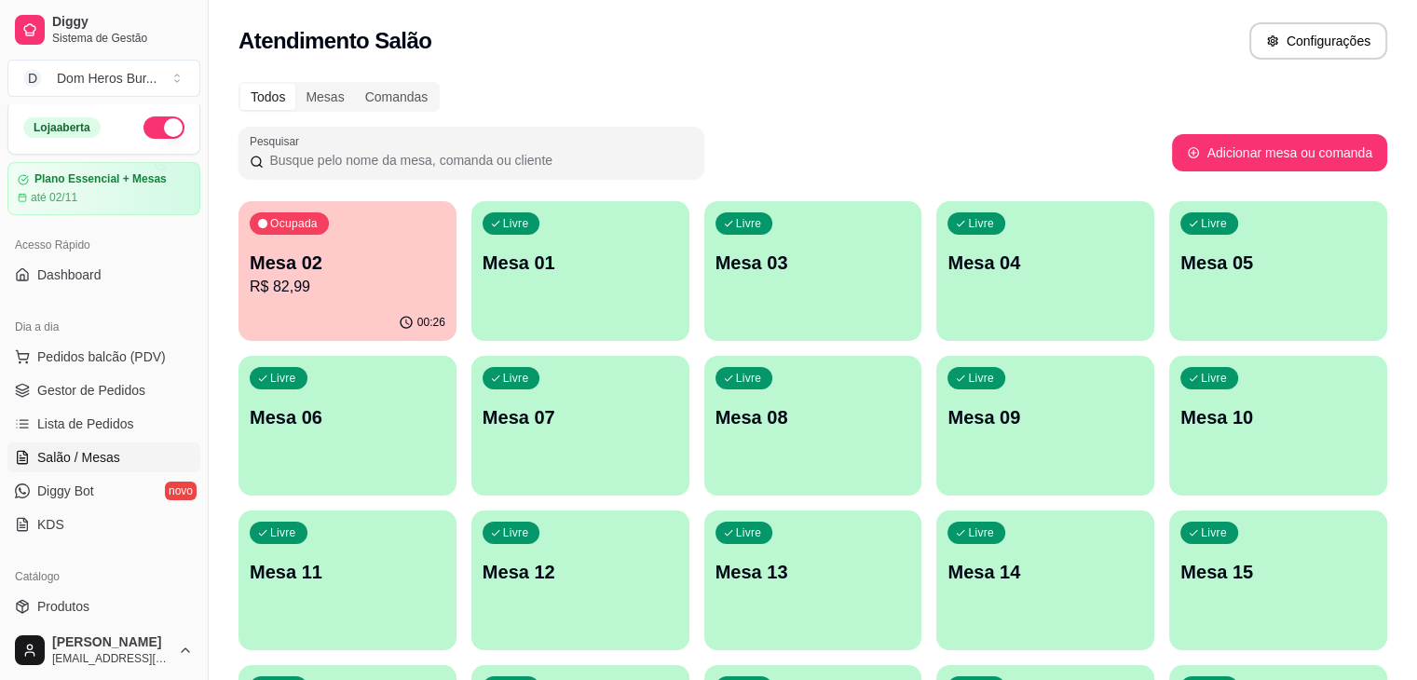
drag, startPoint x: 203, startPoint y: 282, endPoint x: 305, endPoint y: 381, distance: 141.6
click at [305, 381] on div "Diggy Sistema de Gestão D Dom Heros Bur ... Loja aberta Plano Essencial + Mesas…" at bounding box center [708, 595] width 1417 height 1190
click at [50, 396] on span "Gestor de Pedidos" at bounding box center [91, 390] width 108 height 19
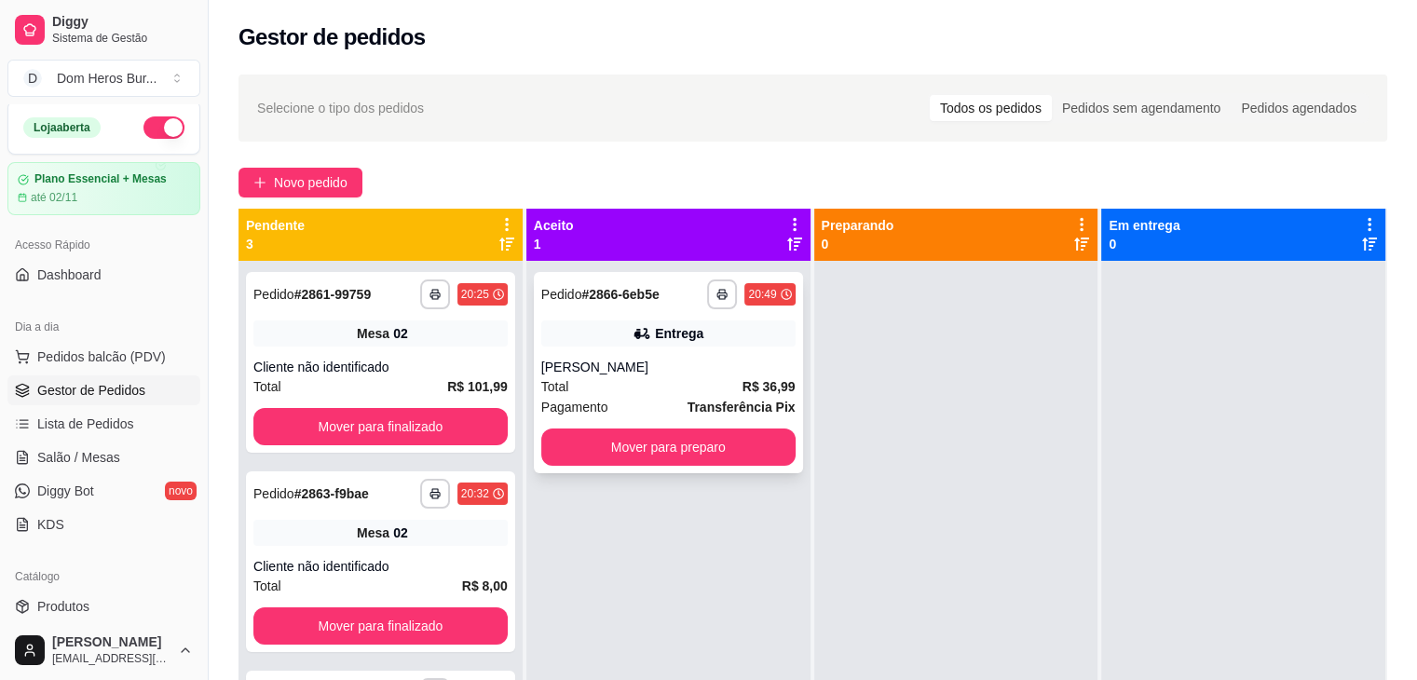
click at [687, 466] on div "**********" at bounding box center [668, 372] width 269 height 201
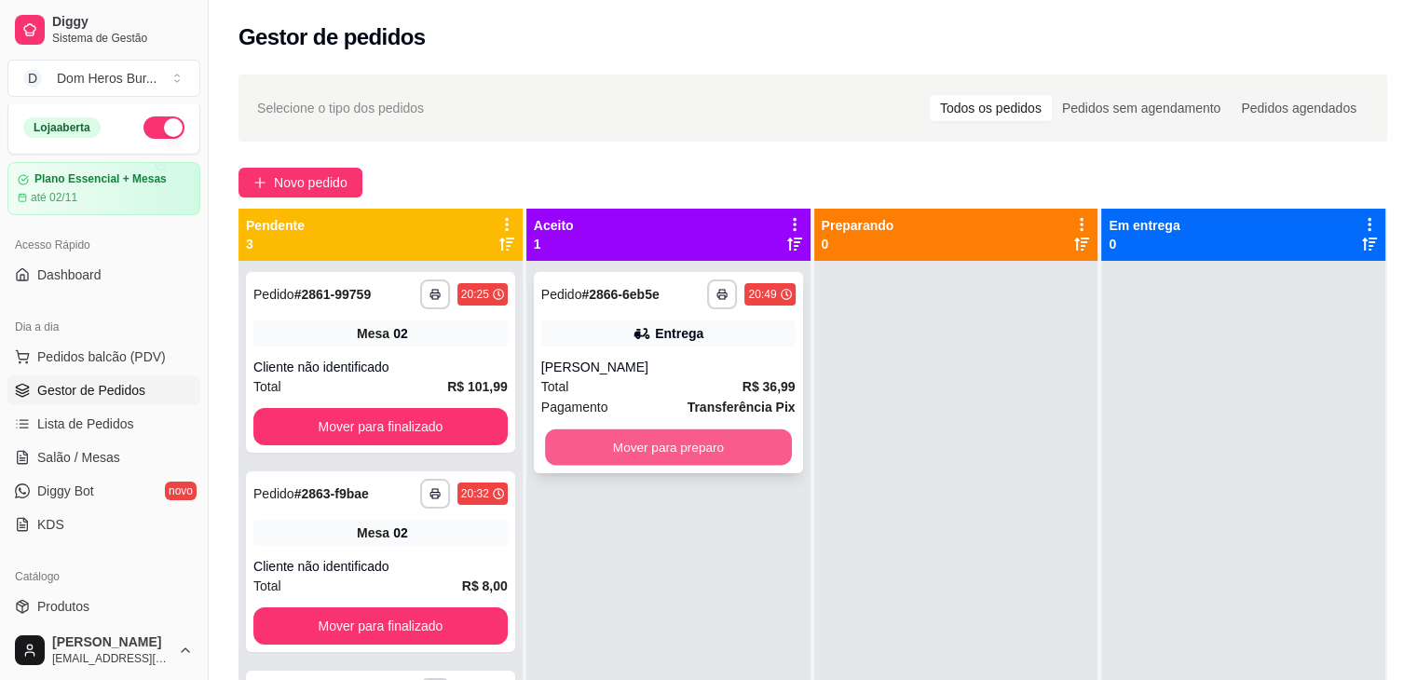
click at [581, 450] on button "Mover para preparo" at bounding box center [668, 447] width 247 height 36
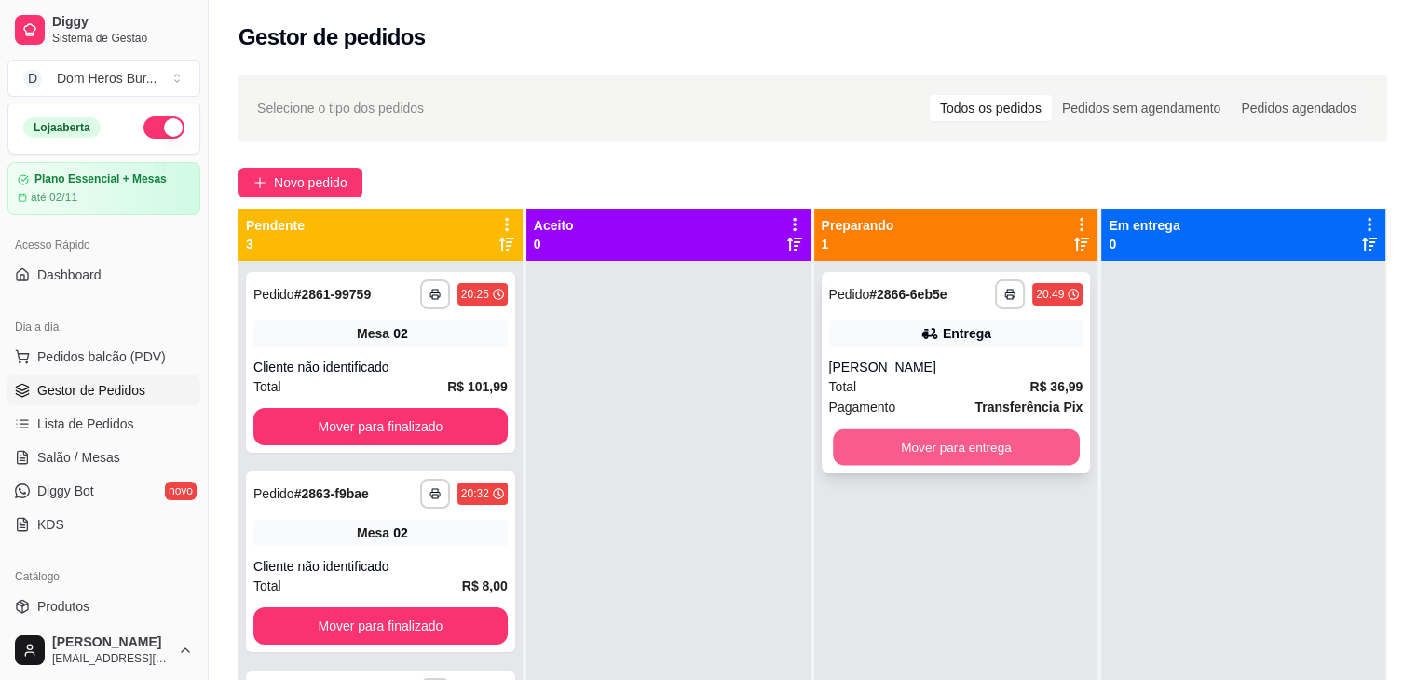
click at [868, 448] on button "Mover para entrega" at bounding box center [956, 447] width 247 height 36
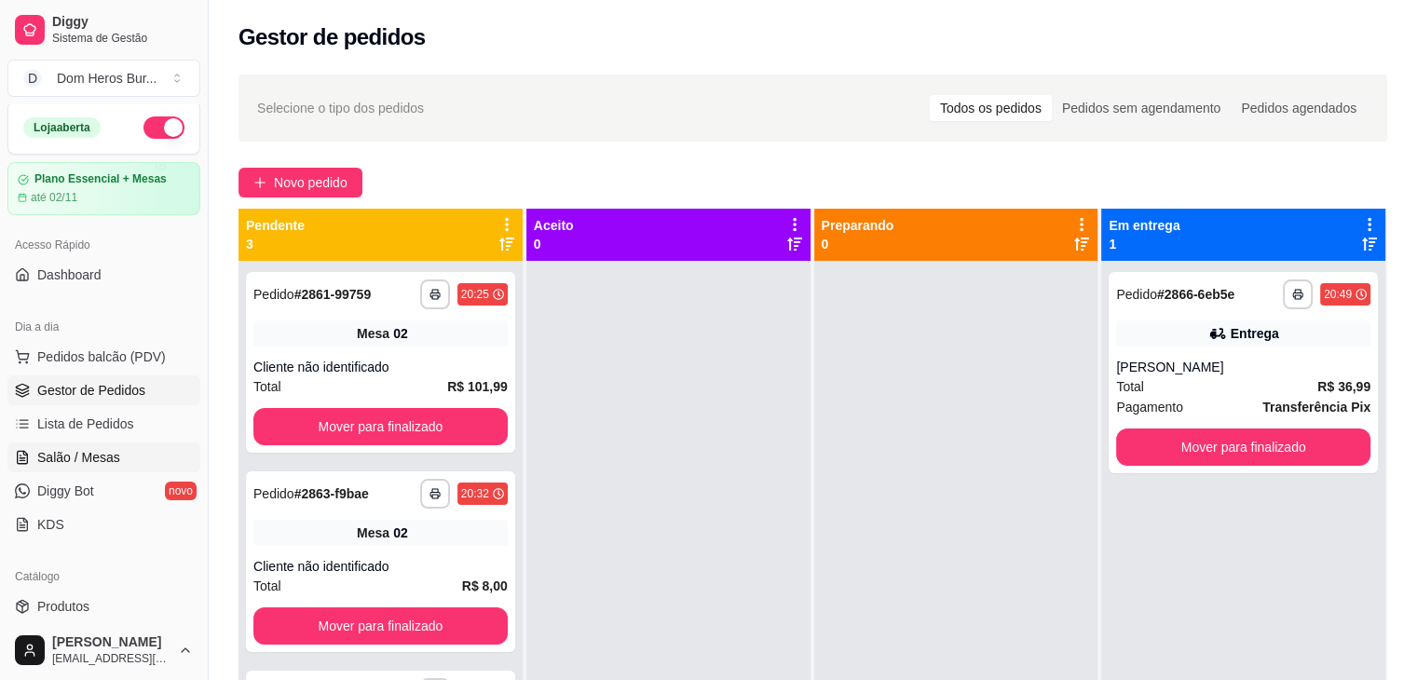
click at [68, 456] on span "Salão / Mesas" at bounding box center [78, 457] width 83 height 19
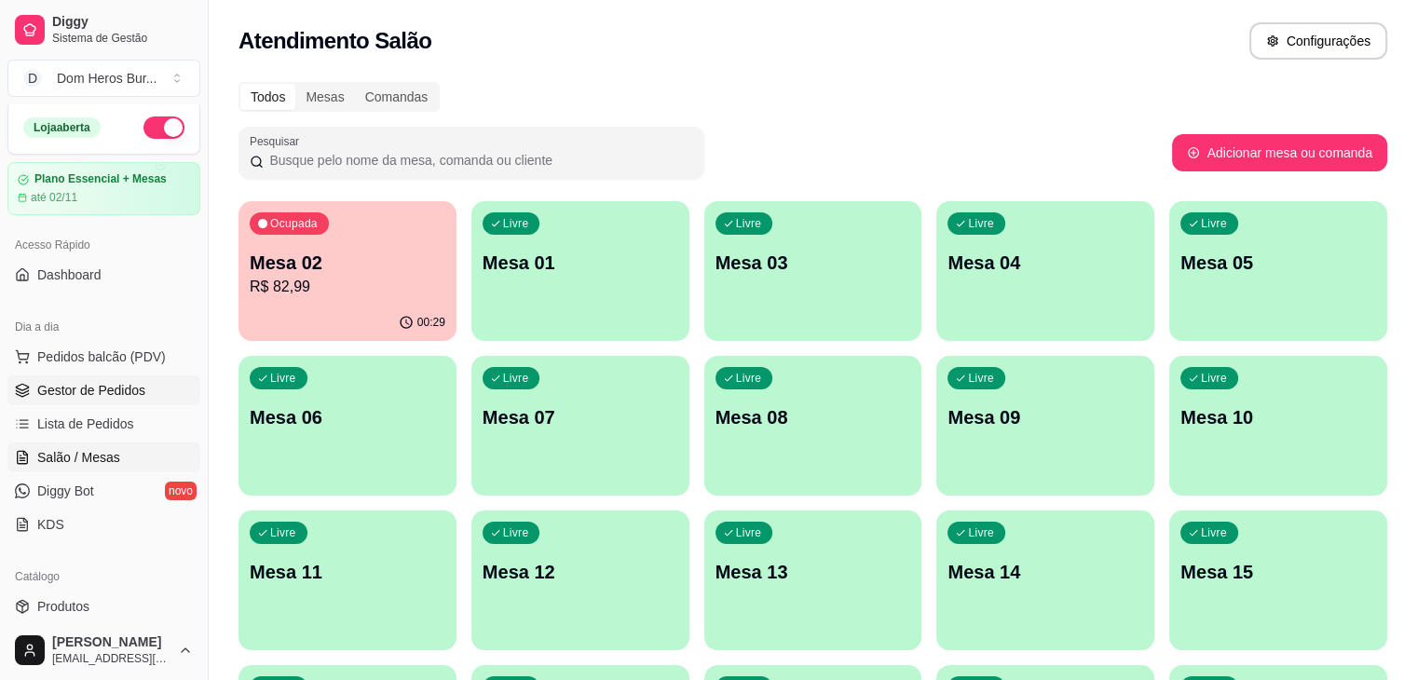
click at [115, 381] on span "Gestor de Pedidos" at bounding box center [91, 390] width 108 height 19
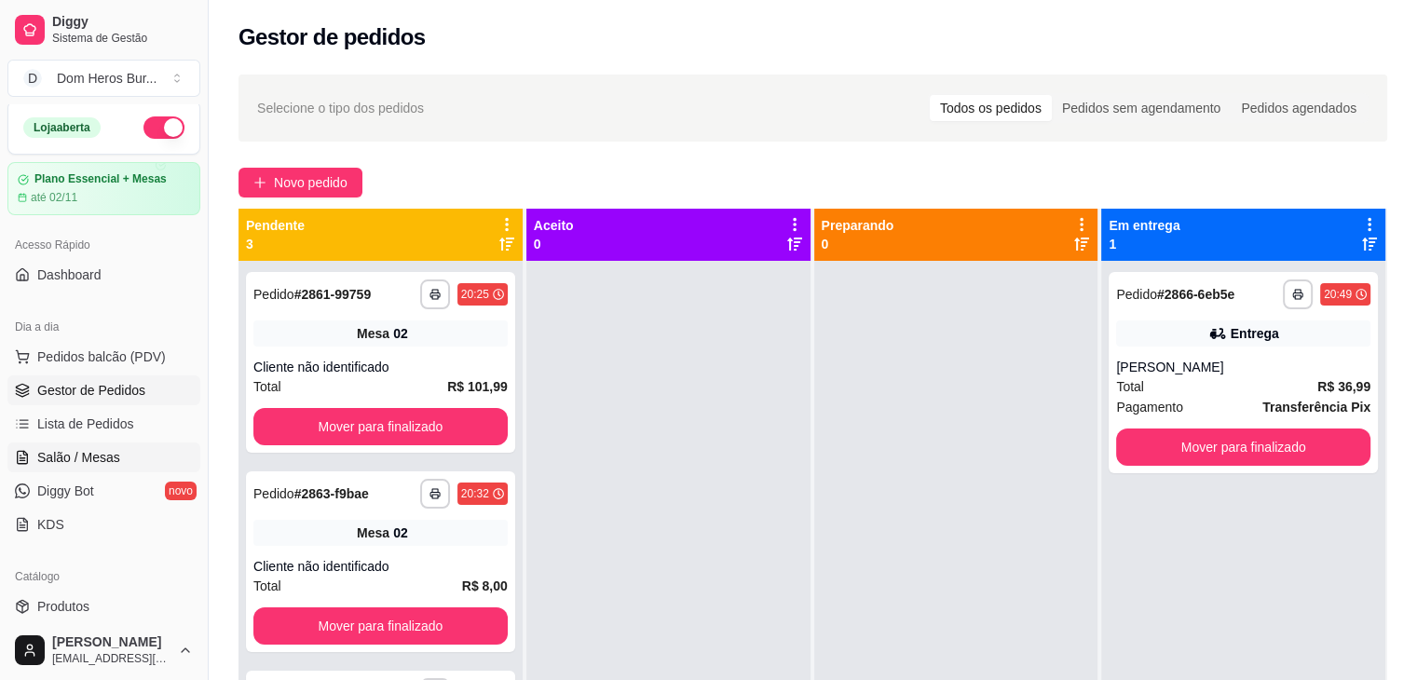
click at [82, 458] on span "Salão / Mesas" at bounding box center [78, 457] width 83 height 19
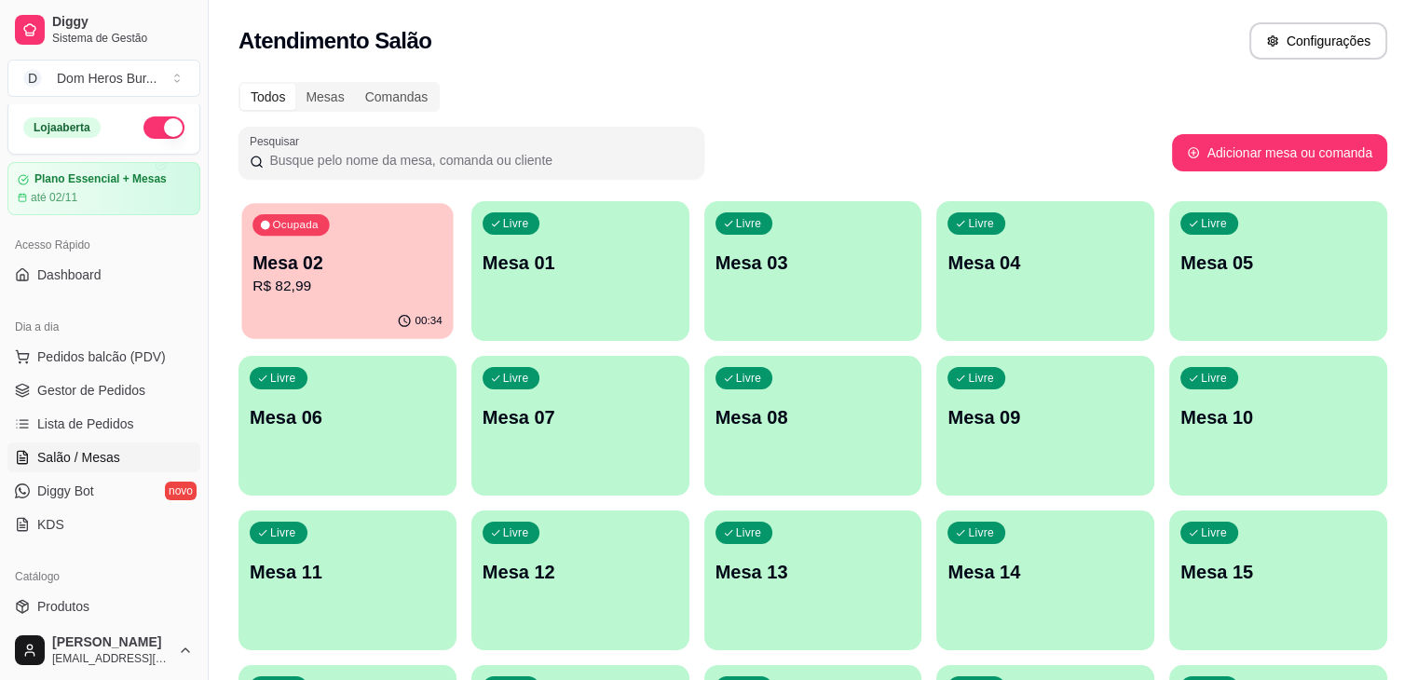
click at [294, 279] on p "R$ 82,99" at bounding box center [347, 286] width 190 height 21
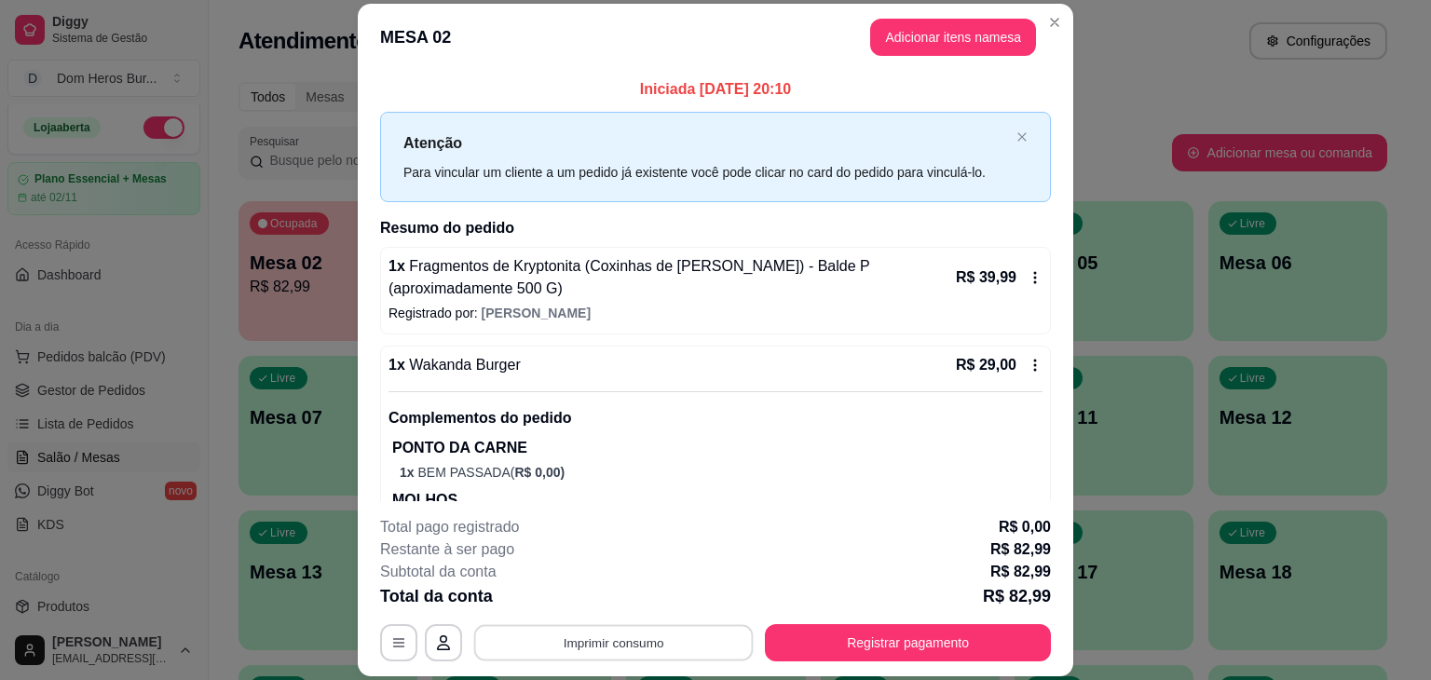
click at [588, 640] on button "Imprimir consumo" at bounding box center [613, 643] width 279 height 36
click at [592, 597] on button "IMPRESSORA" at bounding box center [612, 599] width 130 height 29
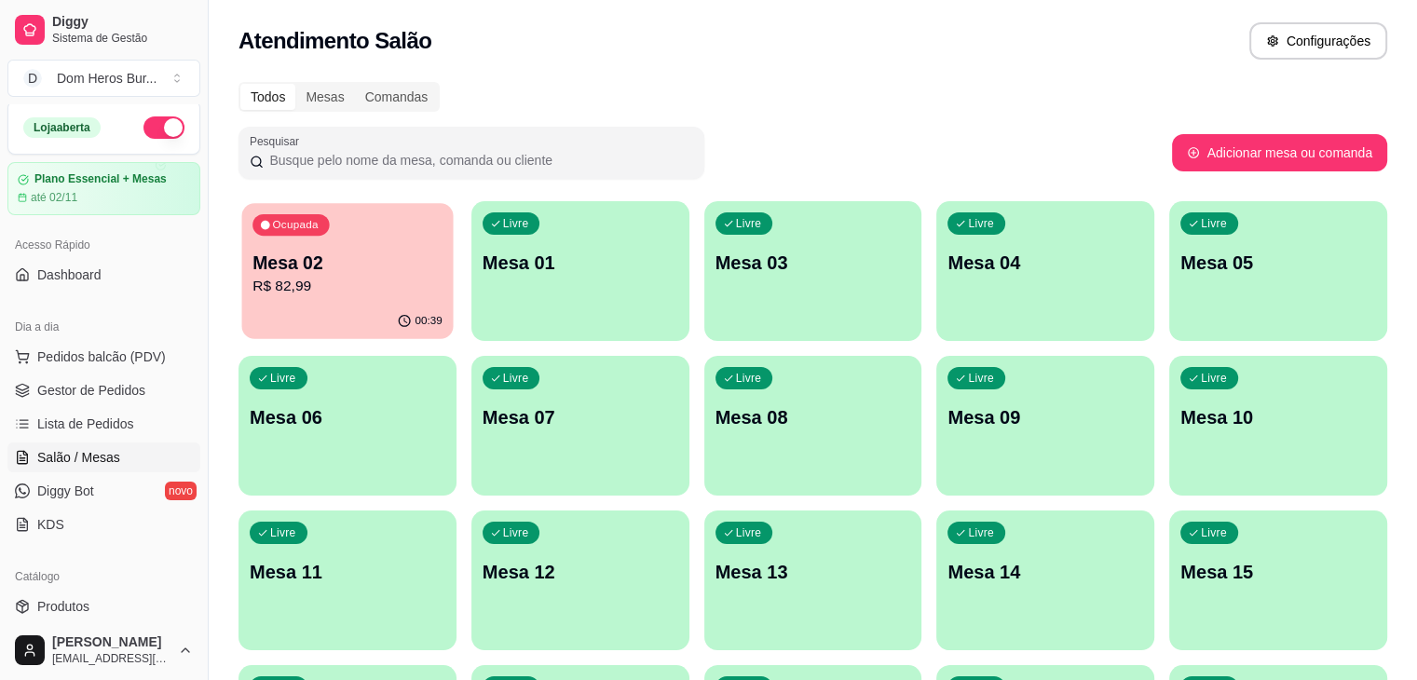
click at [344, 243] on div "Ocupada Mesa 02 R$ 82,99" at bounding box center [347, 253] width 211 height 101
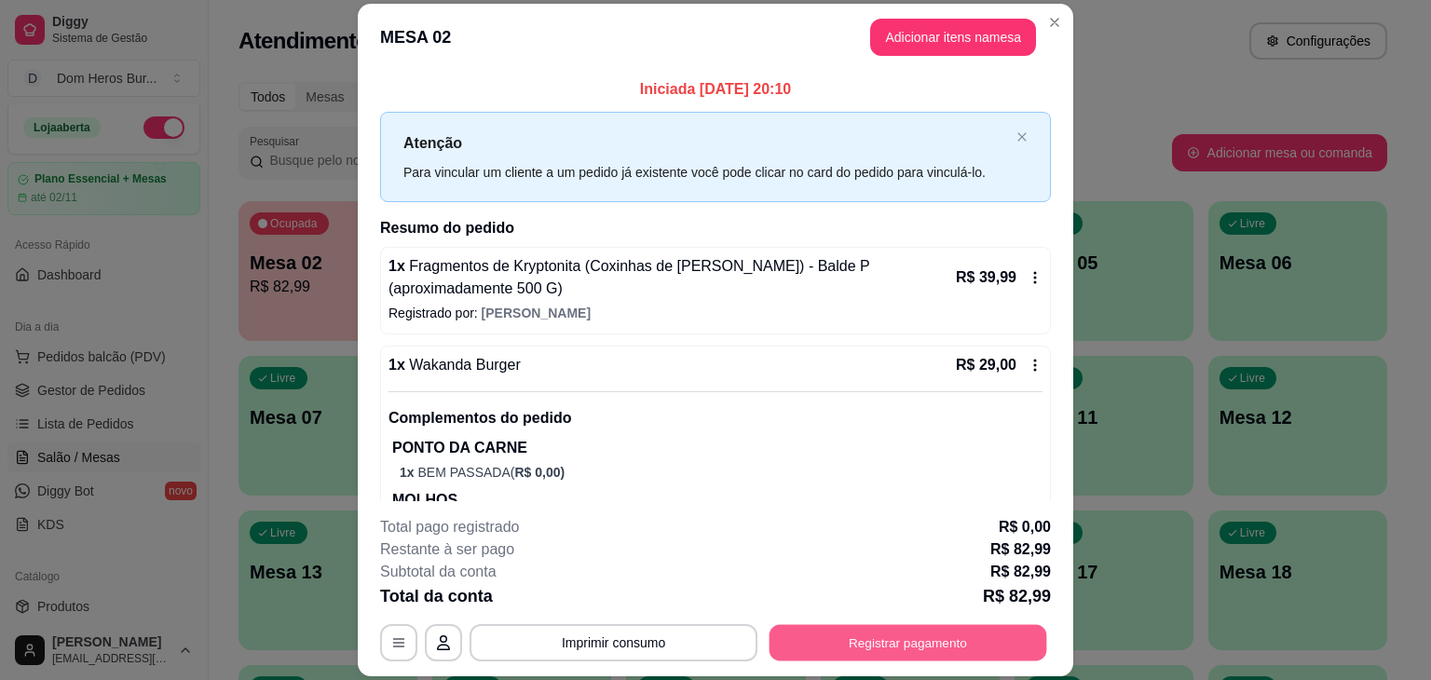
click at [823, 653] on button "Registrar pagamento" at bounding box center [908, 643] width 278 height 36
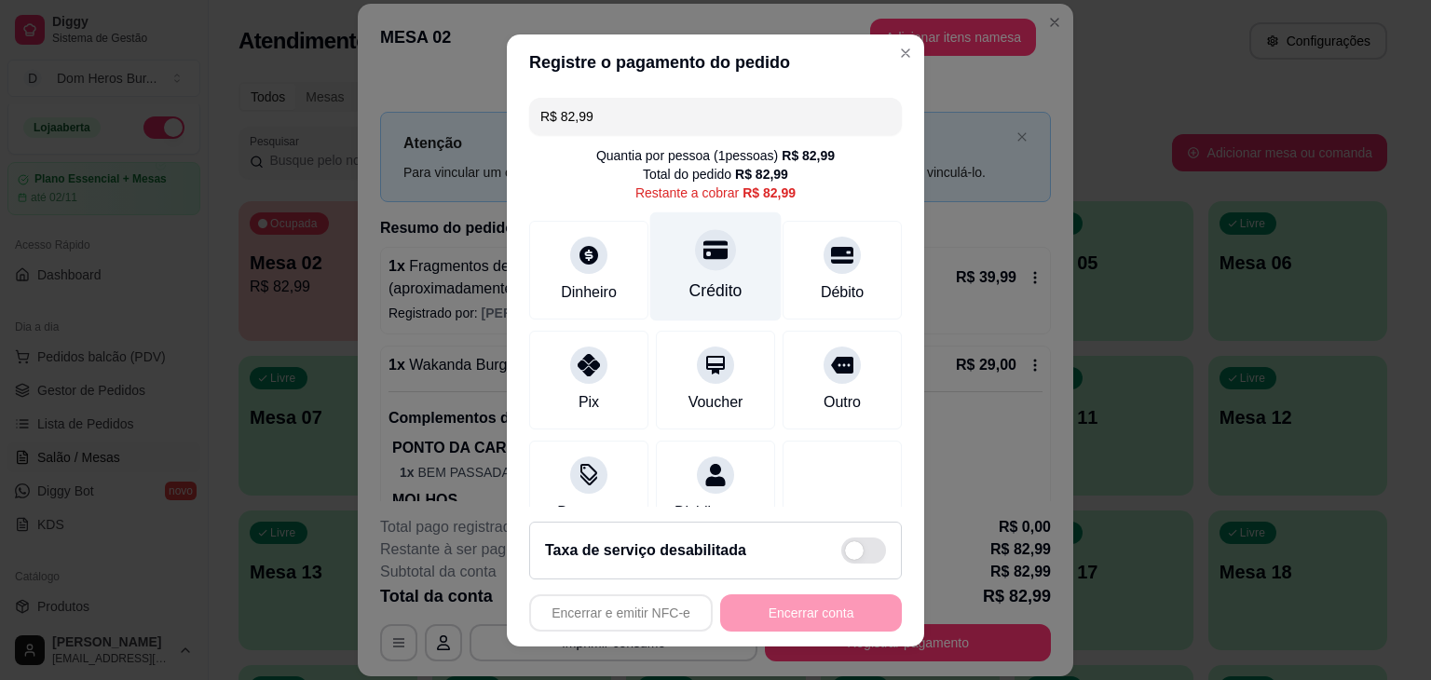
click at [711, 293] on div "Crédito" at bounding box center [715, 291] width 53 height 24
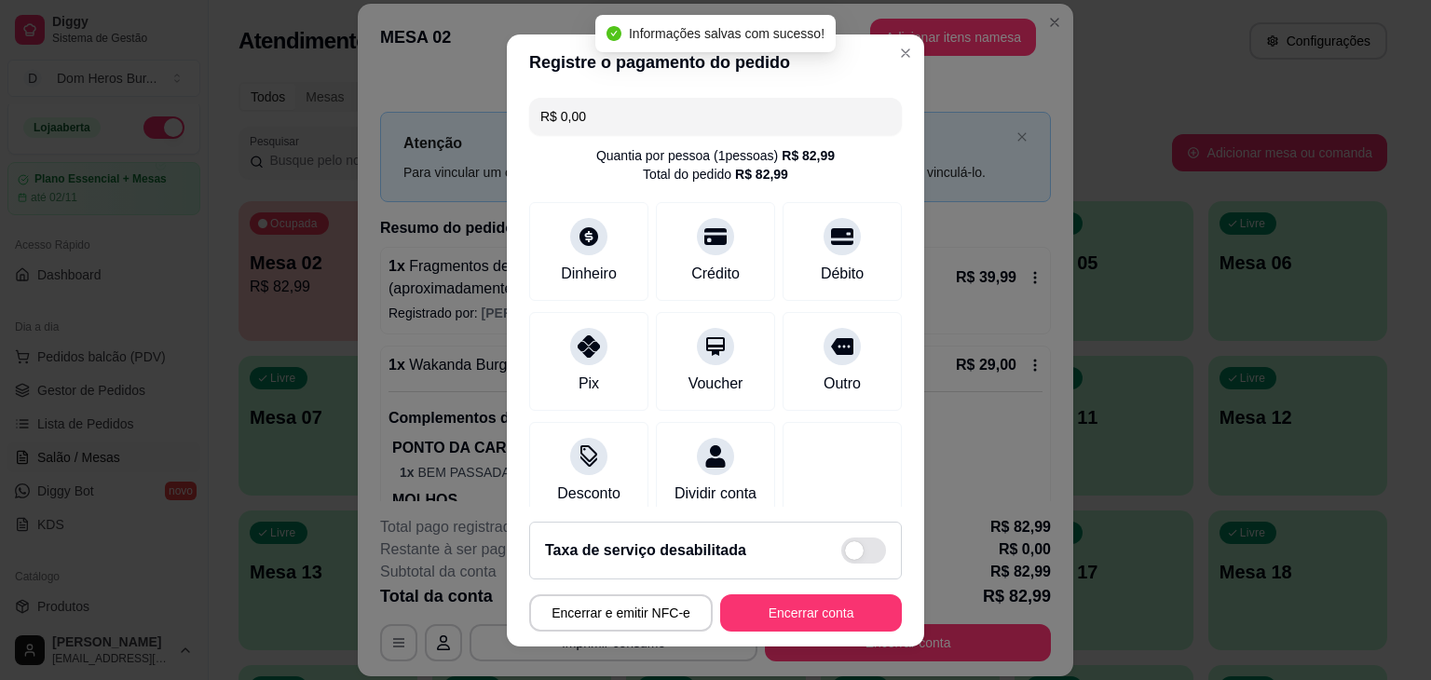
type input "R$ 0,00"
click at [737, 622] on button "Encerrar conta" at bounding box center [811, 612] width 176 height 36
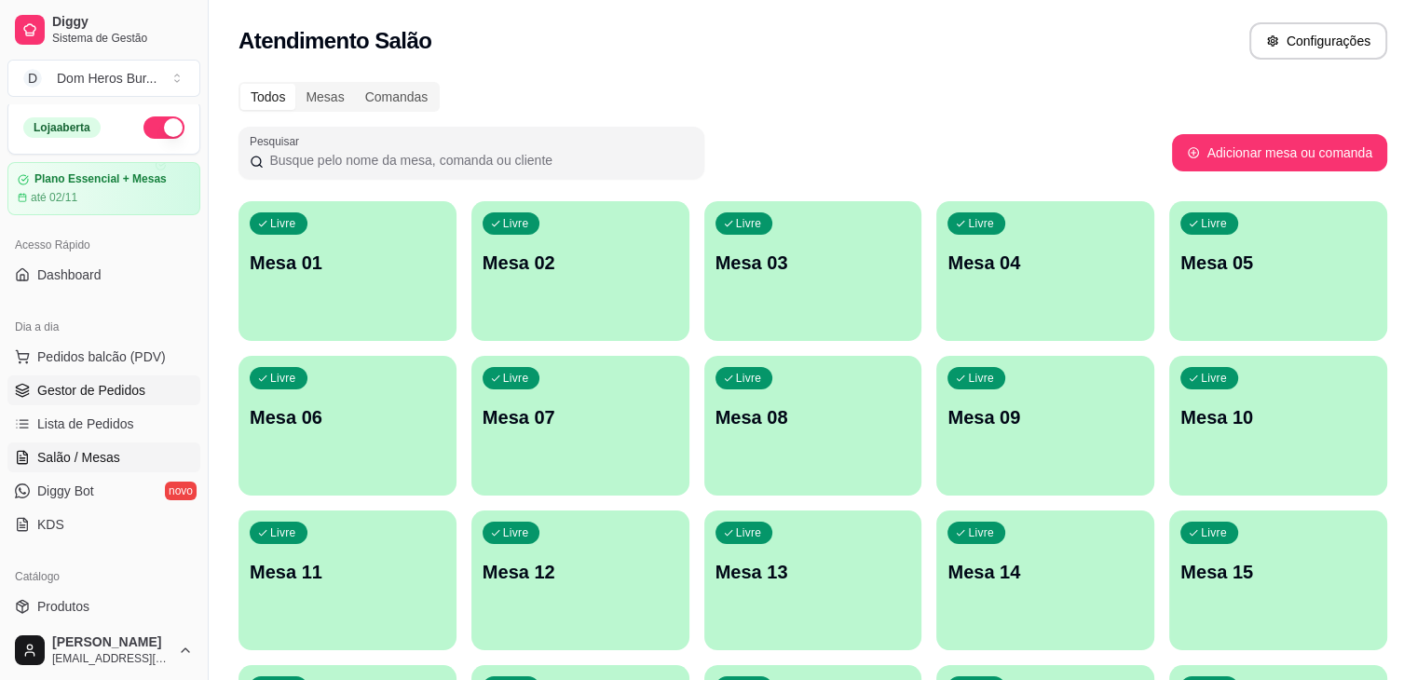
click at [110, 394] on span "Gestor de Pedidos" at bounding box center [91, 390] width 108 height 19
